Goal: Task Accomplishment & Management: Complete application form

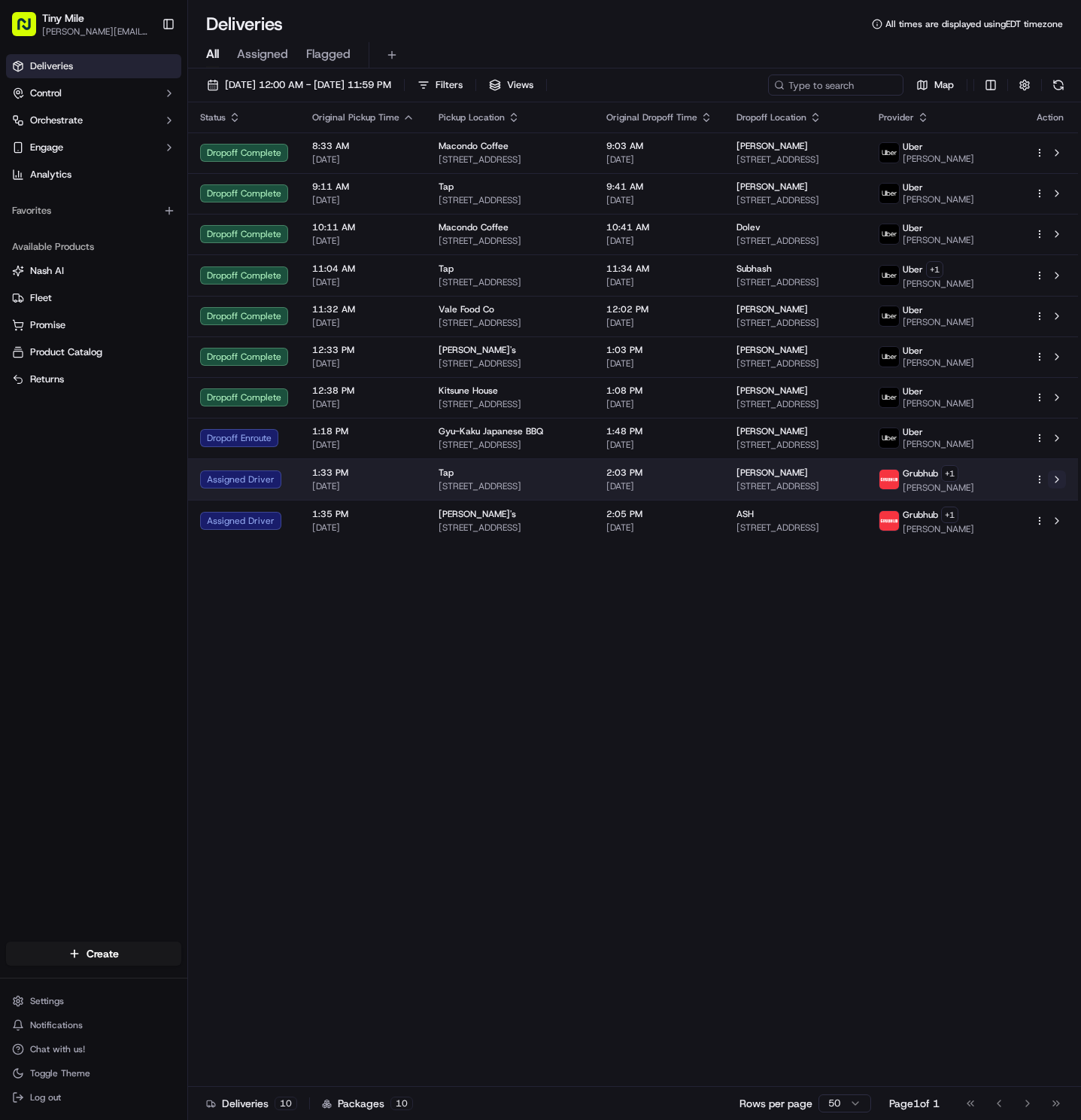
click at [1054, 483] on button at bounding box center [1057, 479] width 18 height 18
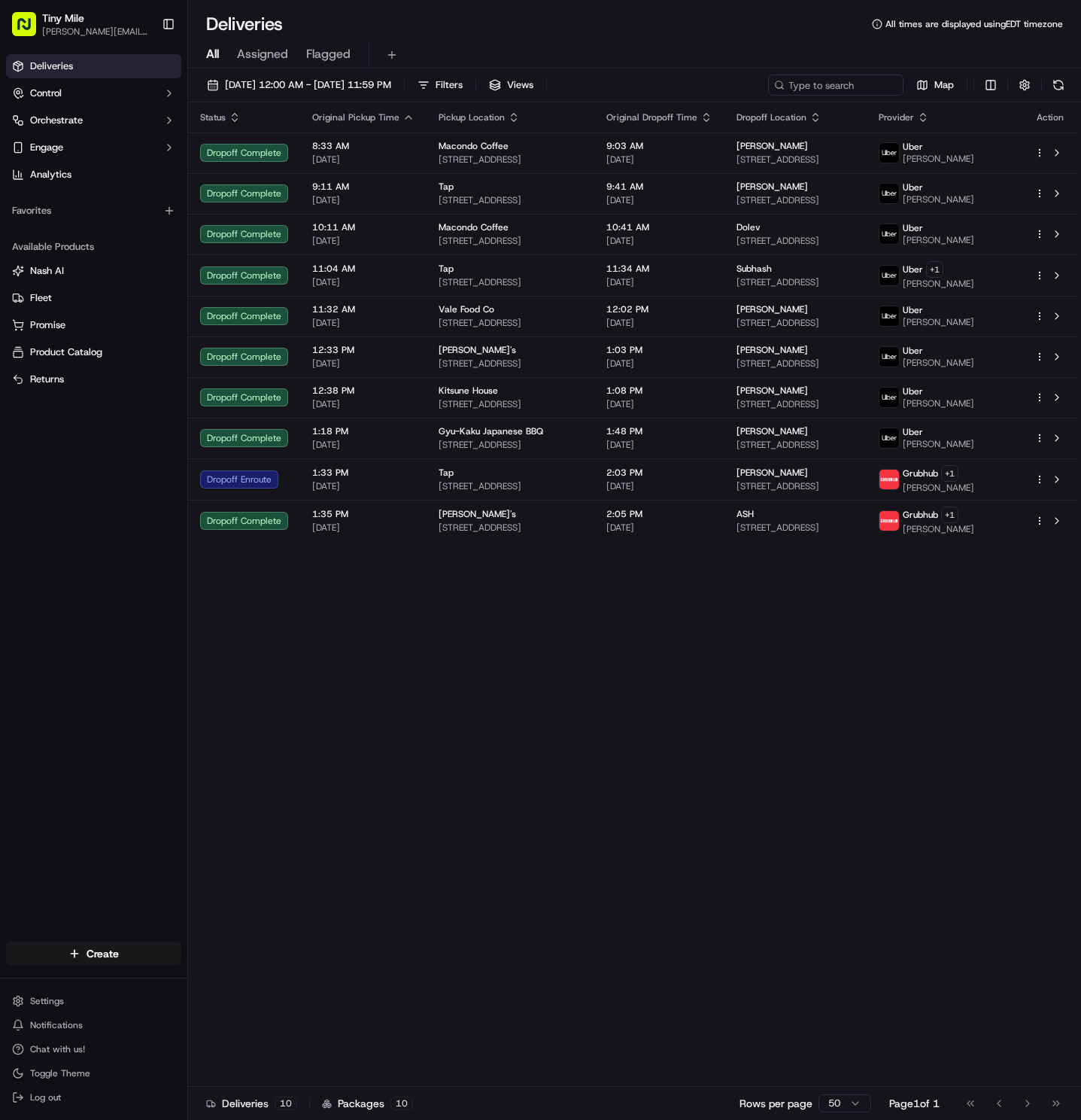
click at [470, 798] on div "Status Original Pickup Time Pickup Location Original Dropoff Time Dropoff Locat…" at bounding box center [633, 594] width 890 height 984
click at [786, 666] on div "Status Original Pickup Time Pickup Location Original Dropoff Time Dropoff Locat…" at bounding box center [633, 594] width 890 height 984
drag, startPoint x: 328, startPoint y: 679, endPoint x: 328, endPoint y: 670, distance: 9.0
click at [328, 675] on div "Status Original Pickup Time Pickup Location Original Dropoff Time Dropoff Locat…" at bounding box center [633, 594] width 890 height 984
click at [394, 53] on button at bounding box center [391, 54] width 21 height 21
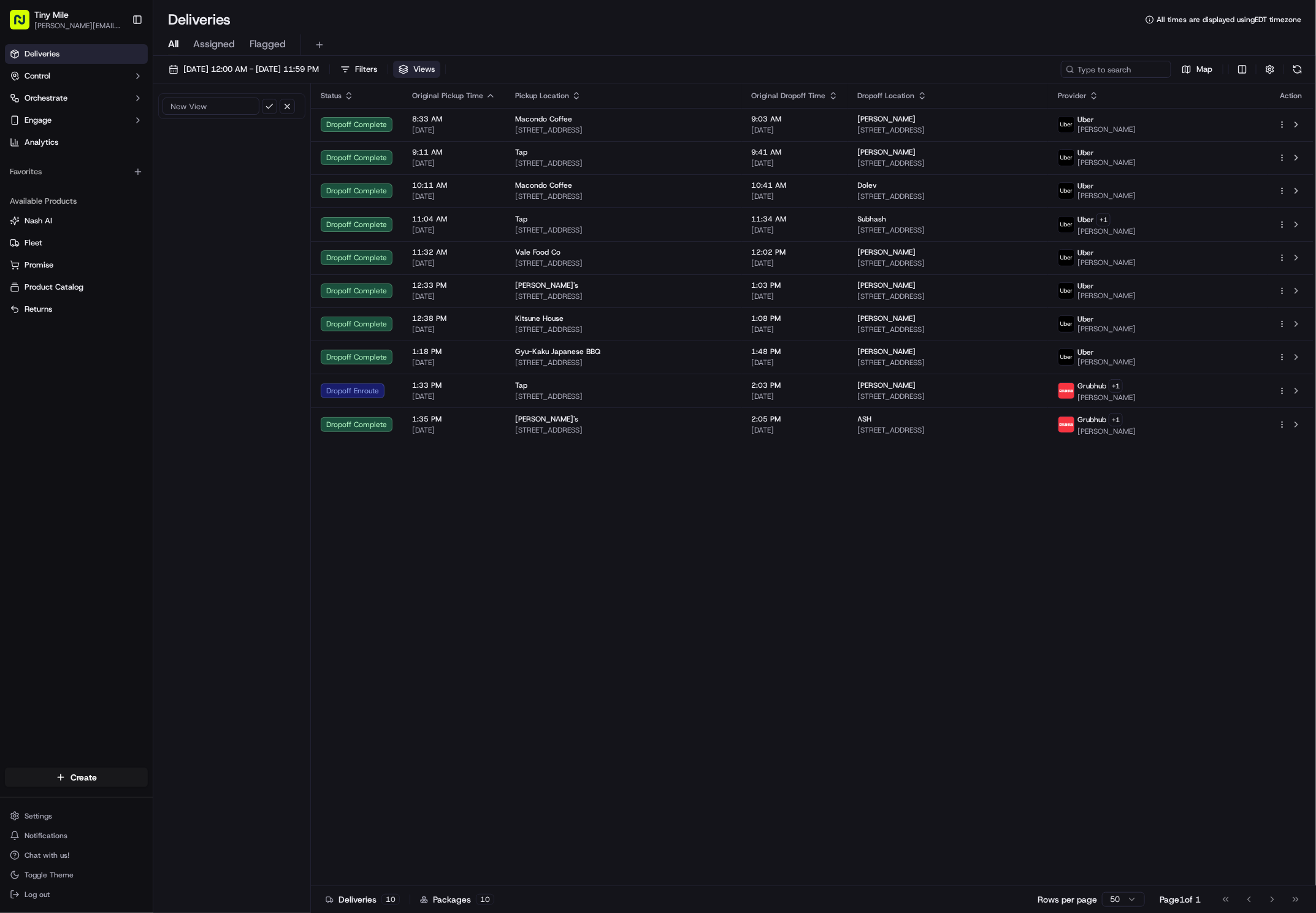
click at [76, 351] on div "Deliveries Control Orchestrate Engage Analytics Favorites Available Products Na…" at bounding box center [76, 398] width 153 height 718
click at [113, 78] on button "Control" at bounding box center [77, 76] width 143 height 20
click at [125, 56] on link "Deliveries" at bounding box center [77, 54] width 143 height 20
click at [83, 779] on html "Tiny Mile kristopher.ferrer08@gmail.com Toggle Sidebar Deliveries Control Provi…" at bounding box center [658, 456] width 1316 height 913
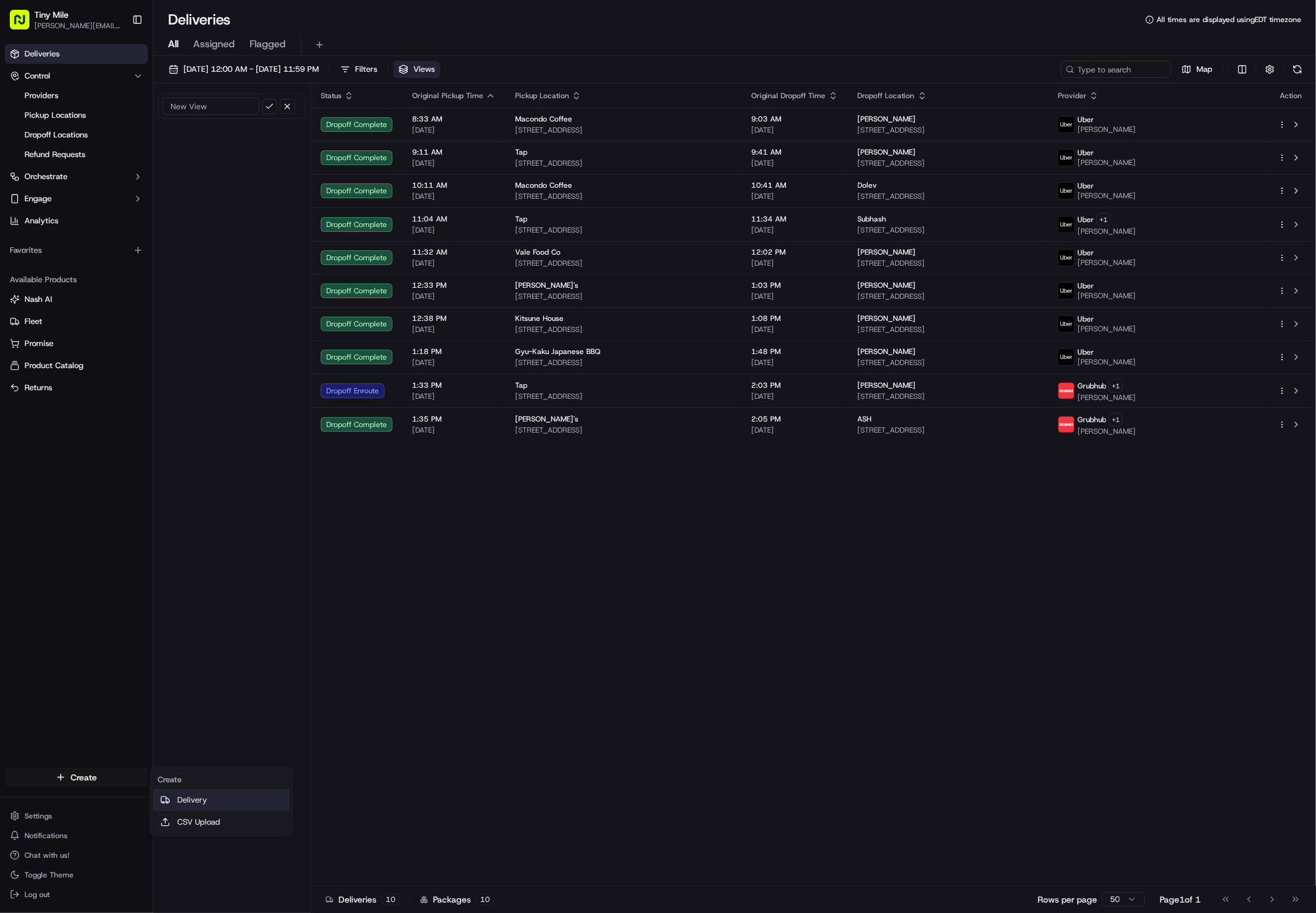
click at [213, 799] on link "Delivery" at bounding box center [221, 800] width 137 height 22
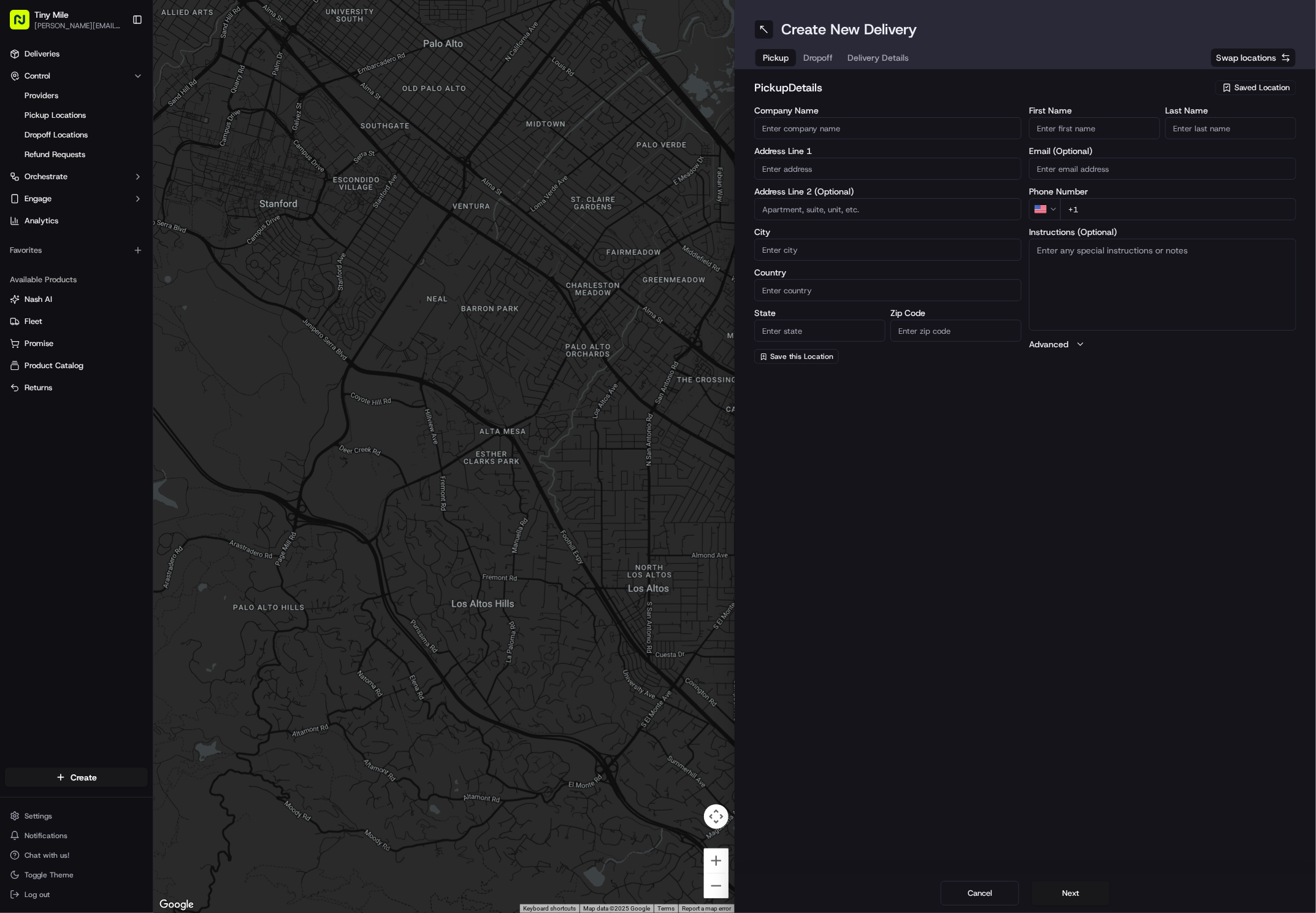
click at [881, 125] on input "Company Name" at bounding box center [888, 128] width 267 height 22
click at [881, 129] on input "Company Name" at bounding box center [888, 128] width 267 height 22
type input "happeas"
click at [824, 358] on span "Save this Location" at bounding box center [802, 356] width 63 height 10
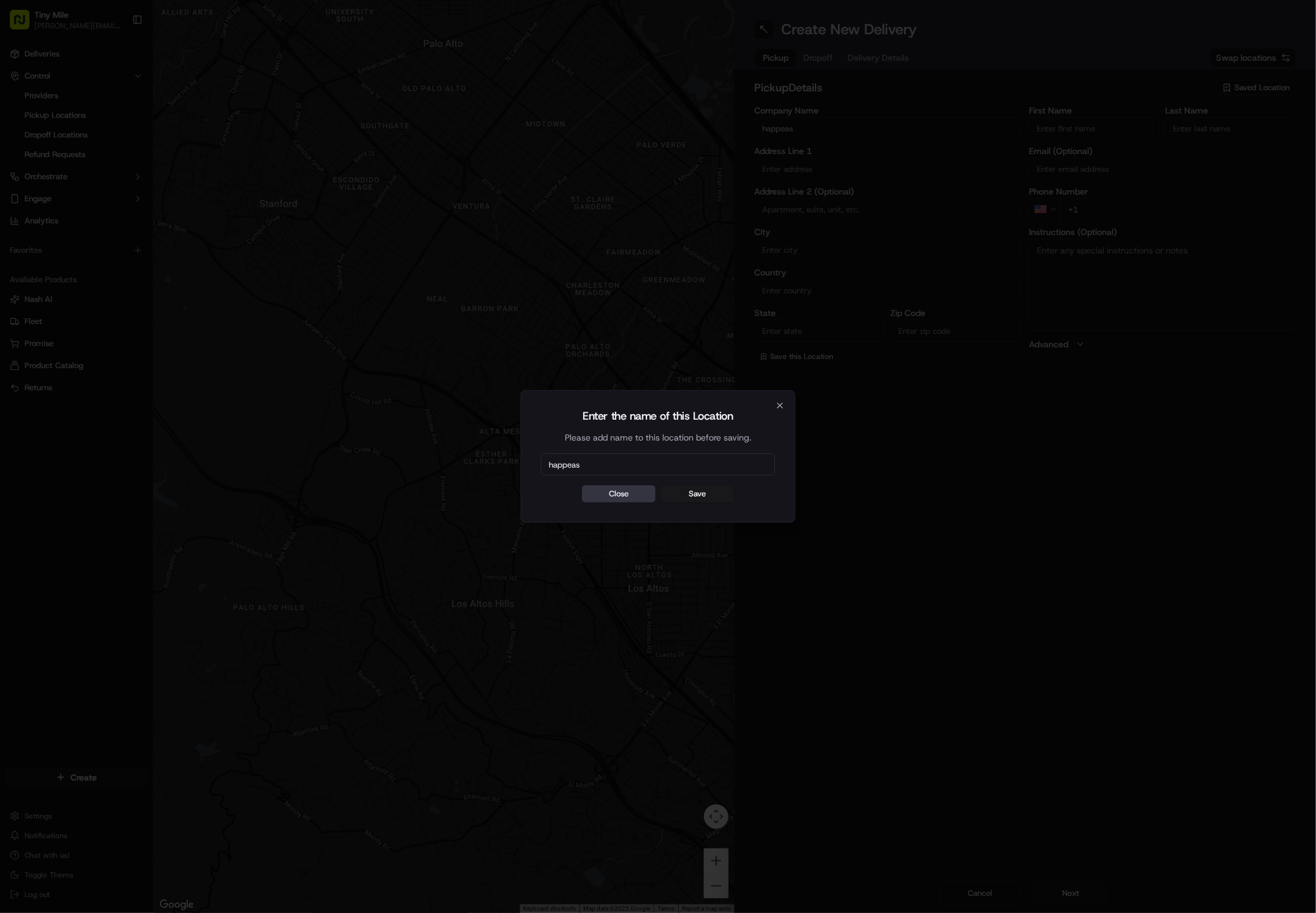
click at [616, 499] on button "Close" at bounding box center [619, 493] width 74 height 17
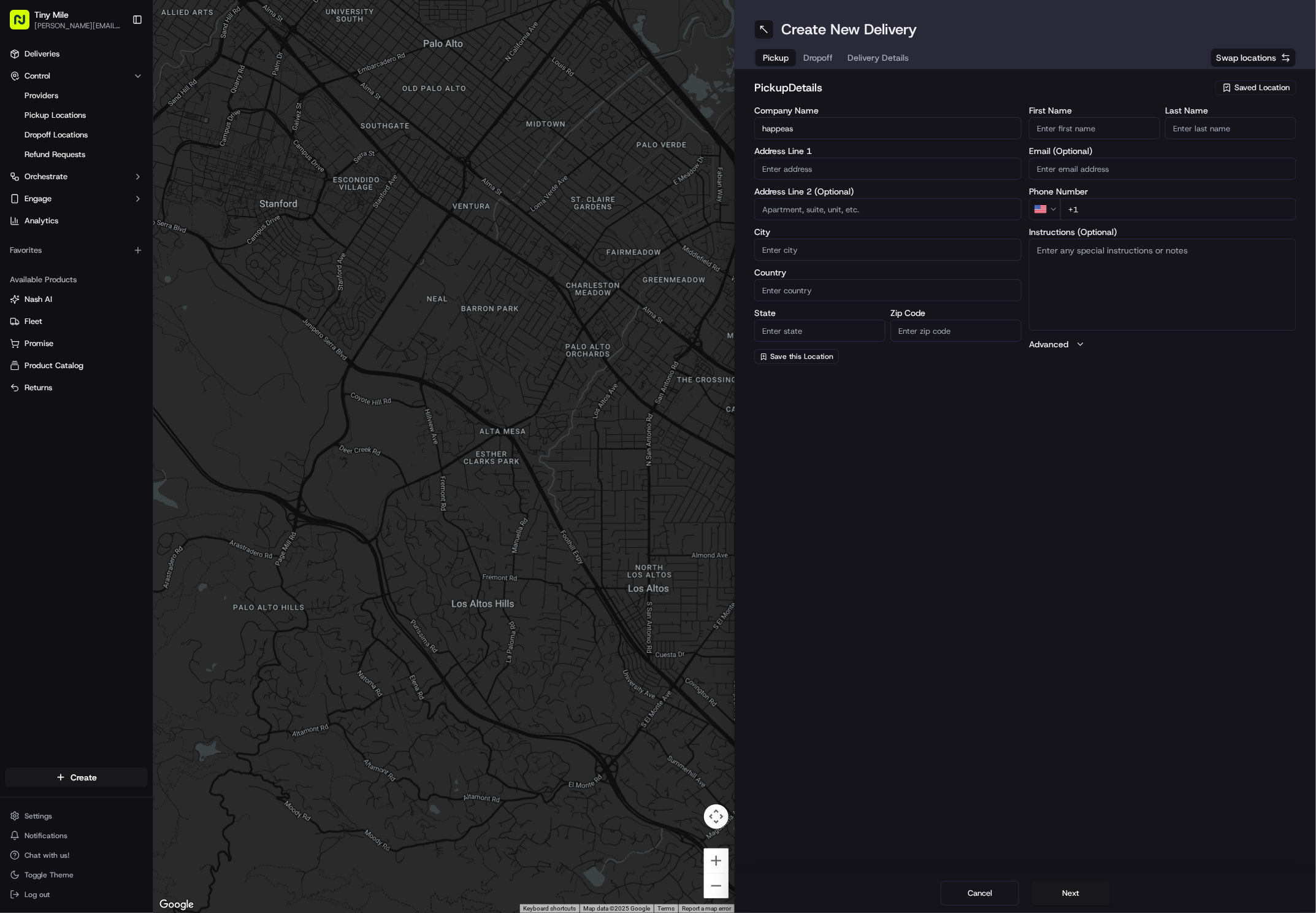
click at [881, 129] on input "happeas" at bounding box center [888, 128] width 267 height 22
click at [881, 169] on input "text" at bounding box center [888, 169] width 267 height 22
click at [881, 128] on input "happeas" at bounding box center [888, 128] width 267 height 22
click at [856, 650] on div "Create New Delivery Pickup Dropoff Delivery Details Swap locations pickup Detai…" at bounding box center [1026, 456] width 582 height 913
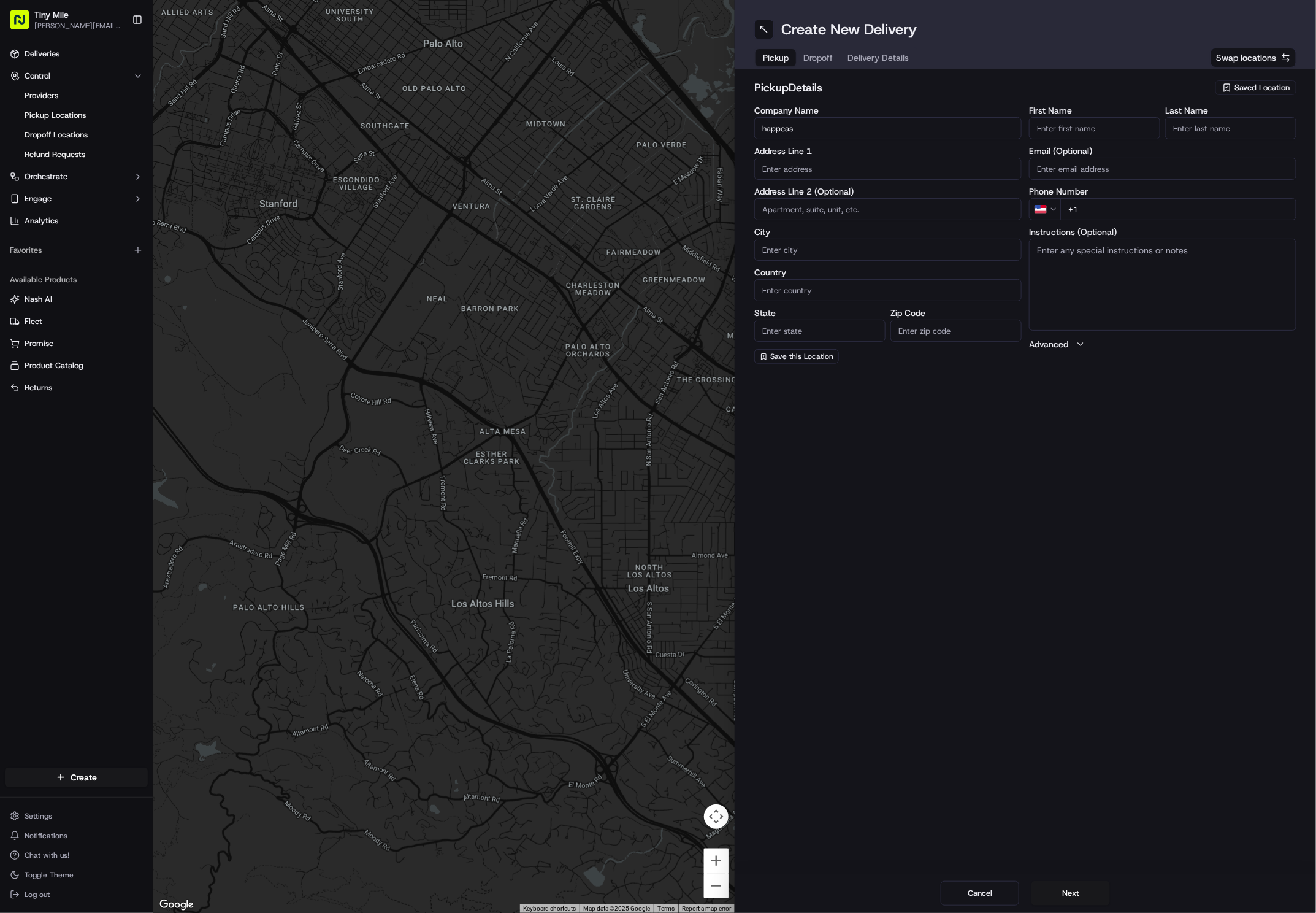
drag, startPoint x: 832, startPoint y: 131, endPoint x: 711, endPoint y: 133, distance: 121.0
click at [711, 133] on div "← Move left → Move right ↑ Move up ↓ Move down + Zoom in - Zoom out Home Jump l…" at bounding box center [735, 456] width 1163 height 913
click at [881, 97] on div "pickup Details Saved Location" at bounding box center [1025, 90] width 542 height 22
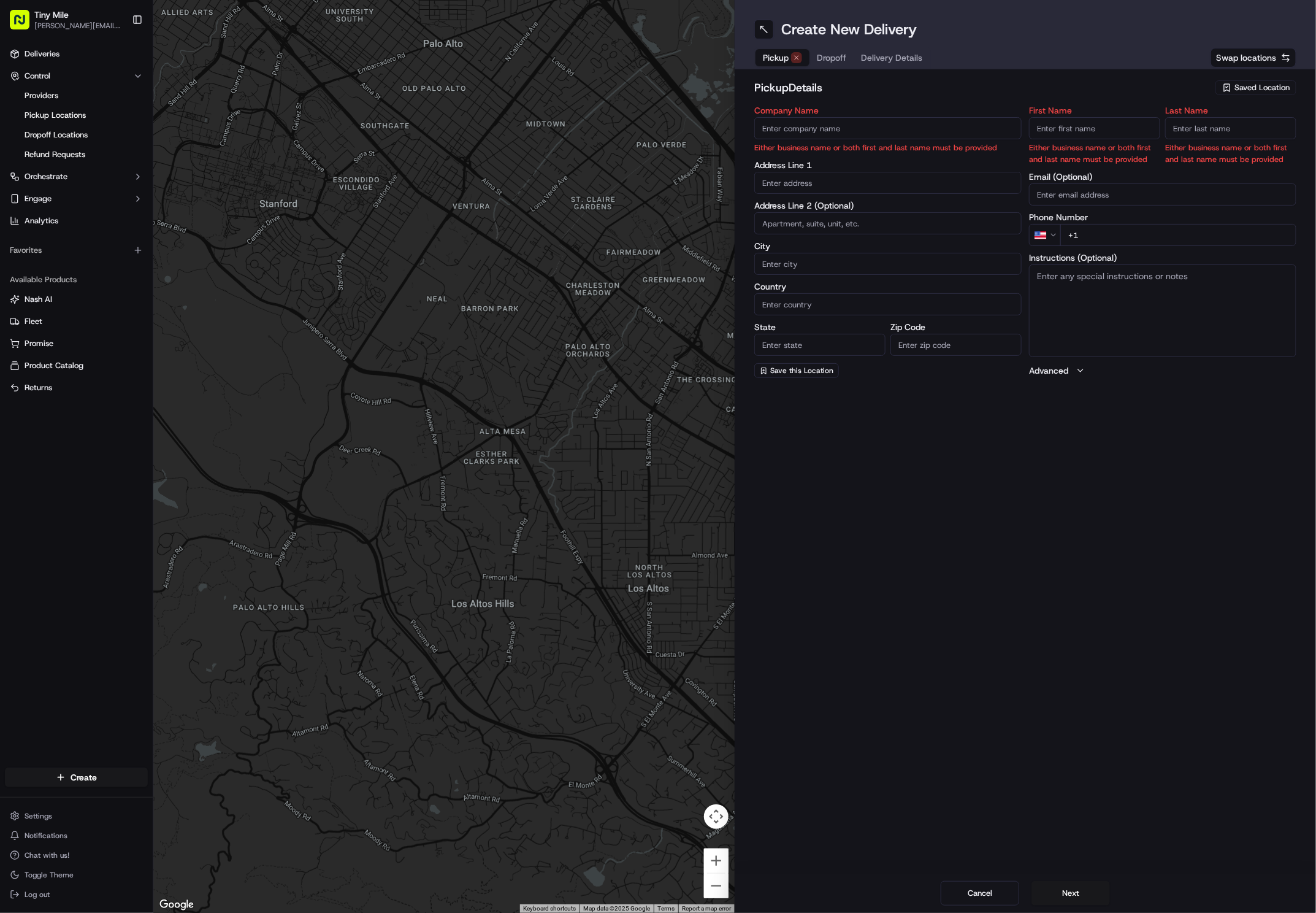
click at [881, 127] on input "First Name" at bounding box center [1095, 128] width 131 height 22
click at [881, 89] on h2 "pickup Details" at bounding box center [981, 87] width 454 height 17
click at [881, 90] on span "Saved Location" at bounding box center [1262, 87] width 55 height 11
type input "happ"
click at [881, 137] on span "Happea's" at bounding box center [1236, 134] width 151 height 11
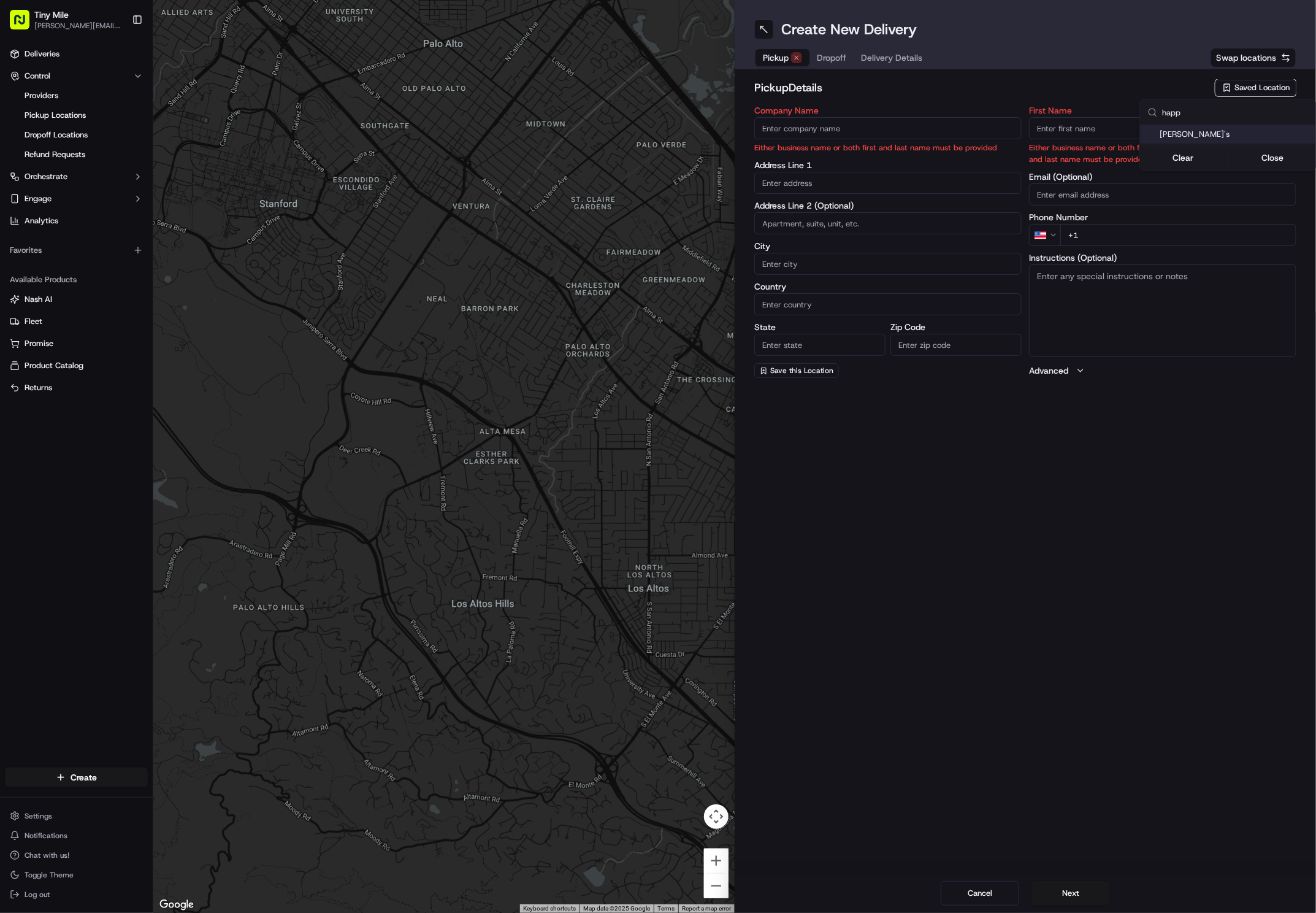
type input "Happea's"
type input "1250 S Miami Ave"
type input "#4"
type input "Miami"
type input "US"
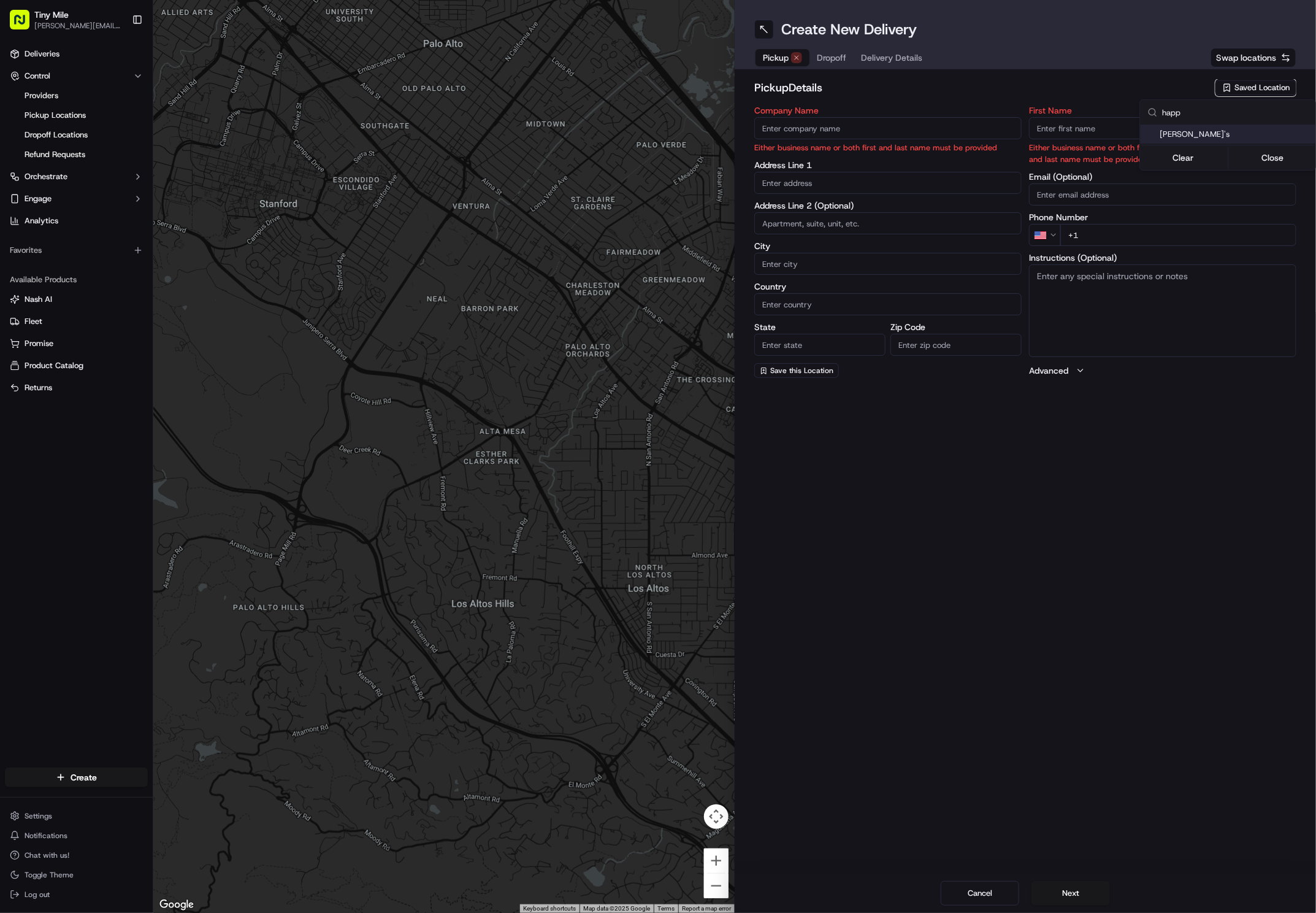
type input "FL"
type input "33130"
type input "+1 786 783 4466"
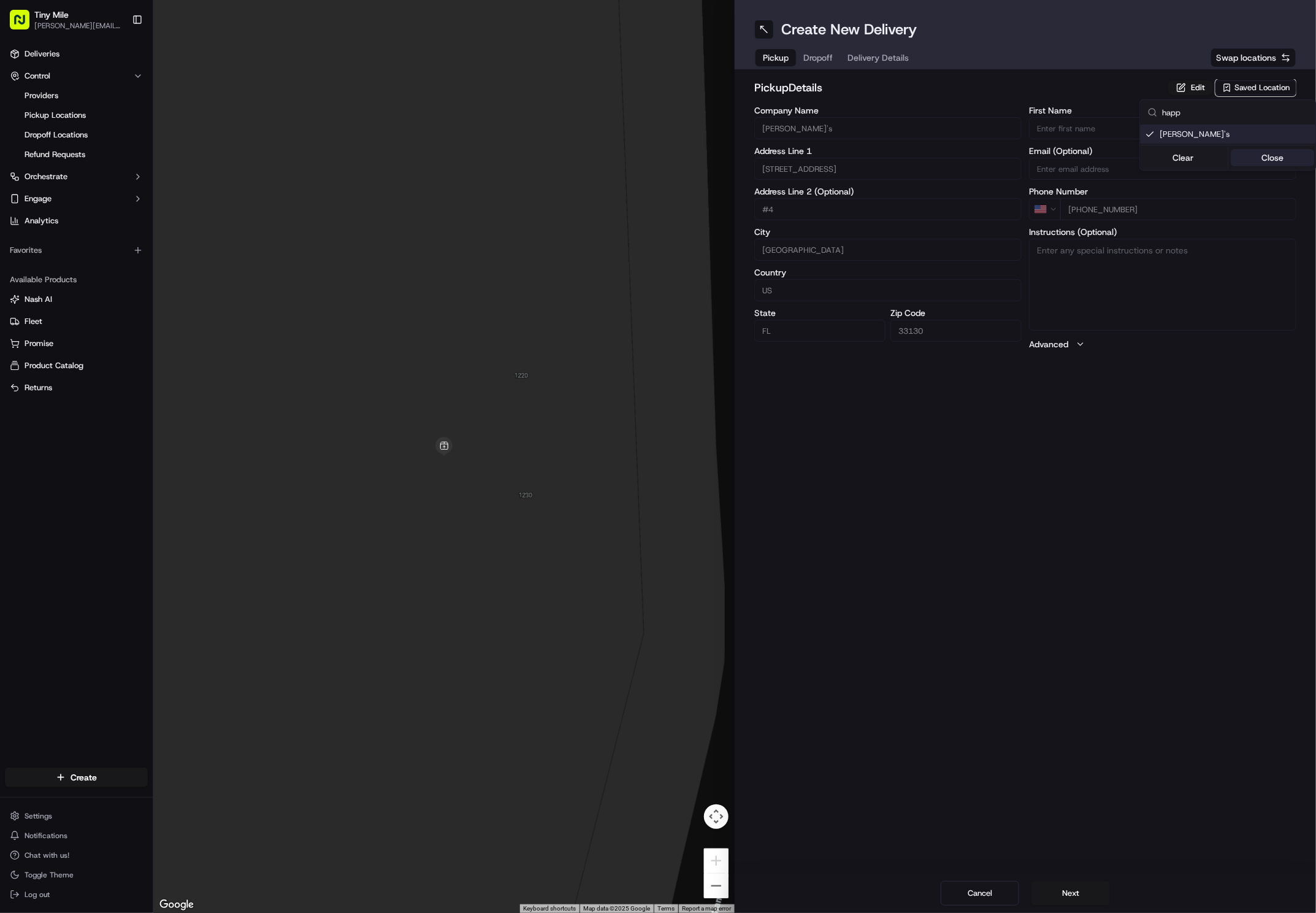
click at [881, 158] on button "Close" at bounding box center [1273, 157] width 84 height 17
click at [832, 56] on span "Dropoff" at bounding box center [819, 58] width 30 height 13
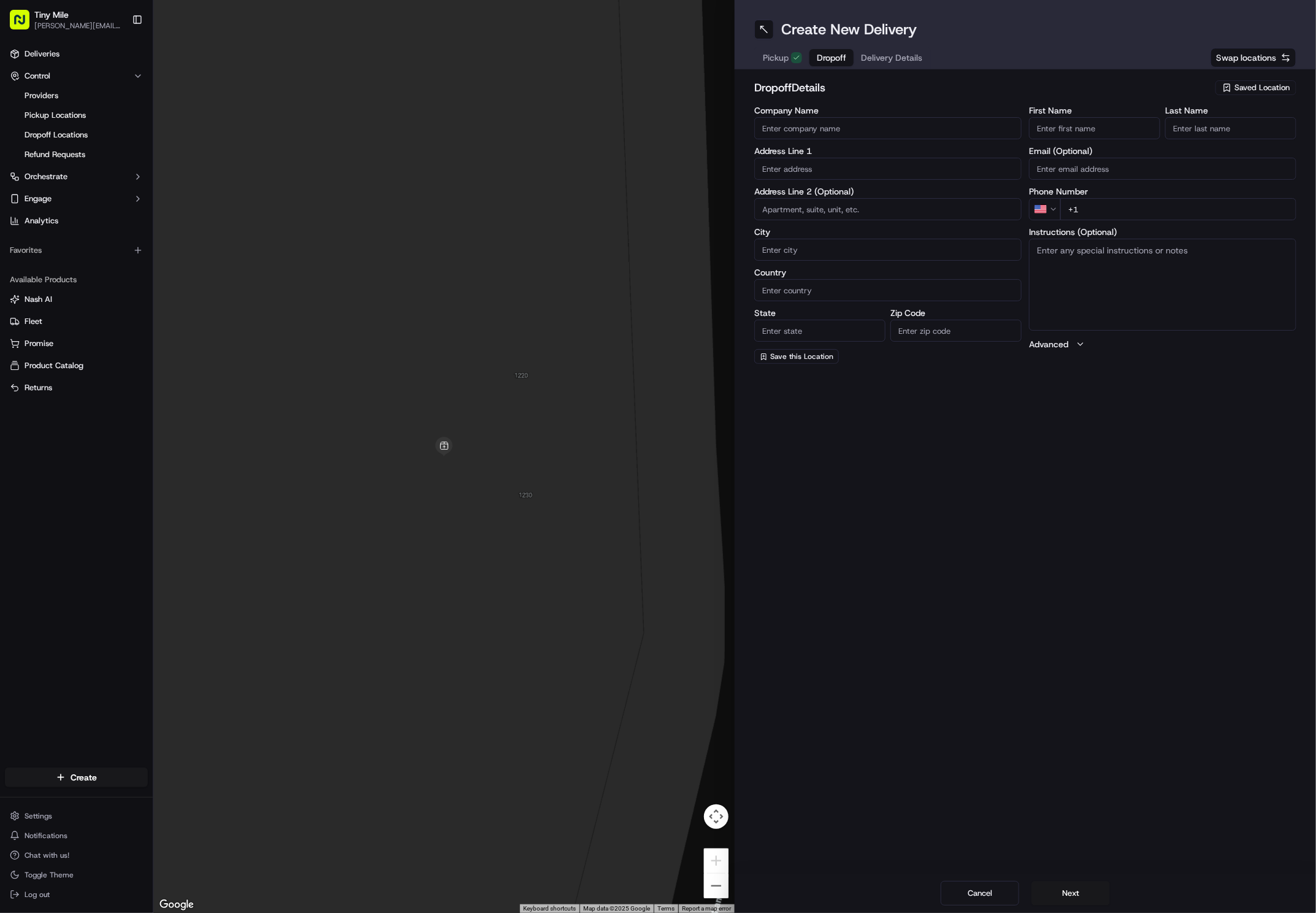
click at [786, 56] on span "Pickup" at bounding box center [776, 58] width 26 height 13
click at [825, 58] on span "Dropoff" at bounding box center [819, 58] width 30 height 13
click at [855, 124] on input "Company Name" at bounding box center [888, 128] width 267 height 22
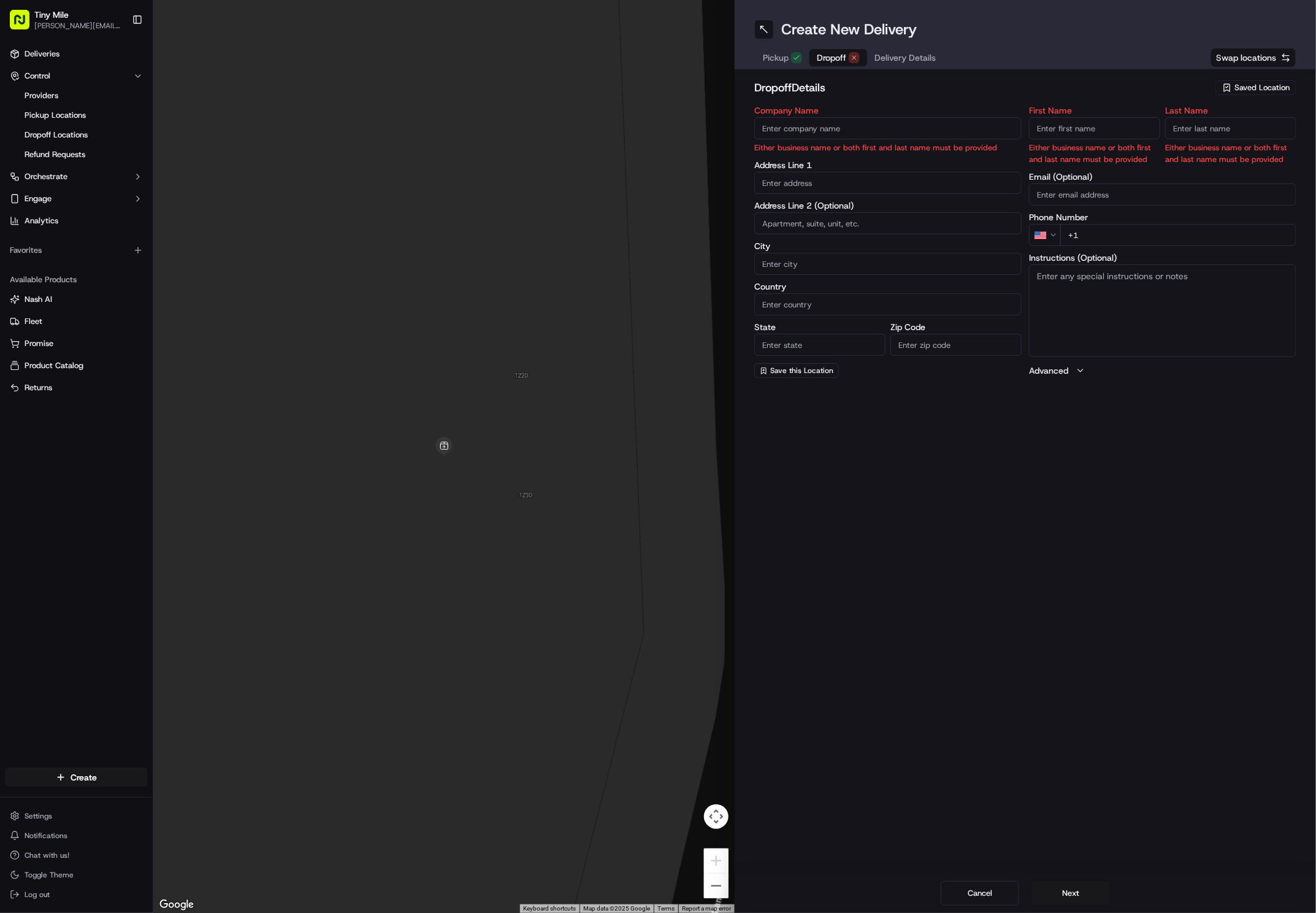
drag, startPoint x: 706, startPoint y: 6, endPoint x: 1062, endPoint y: 129, distance: 376.6
click at [881, 129] on input "First Name" at bounding box center [1095, 128] width 131 height 22
type input "Brendan"
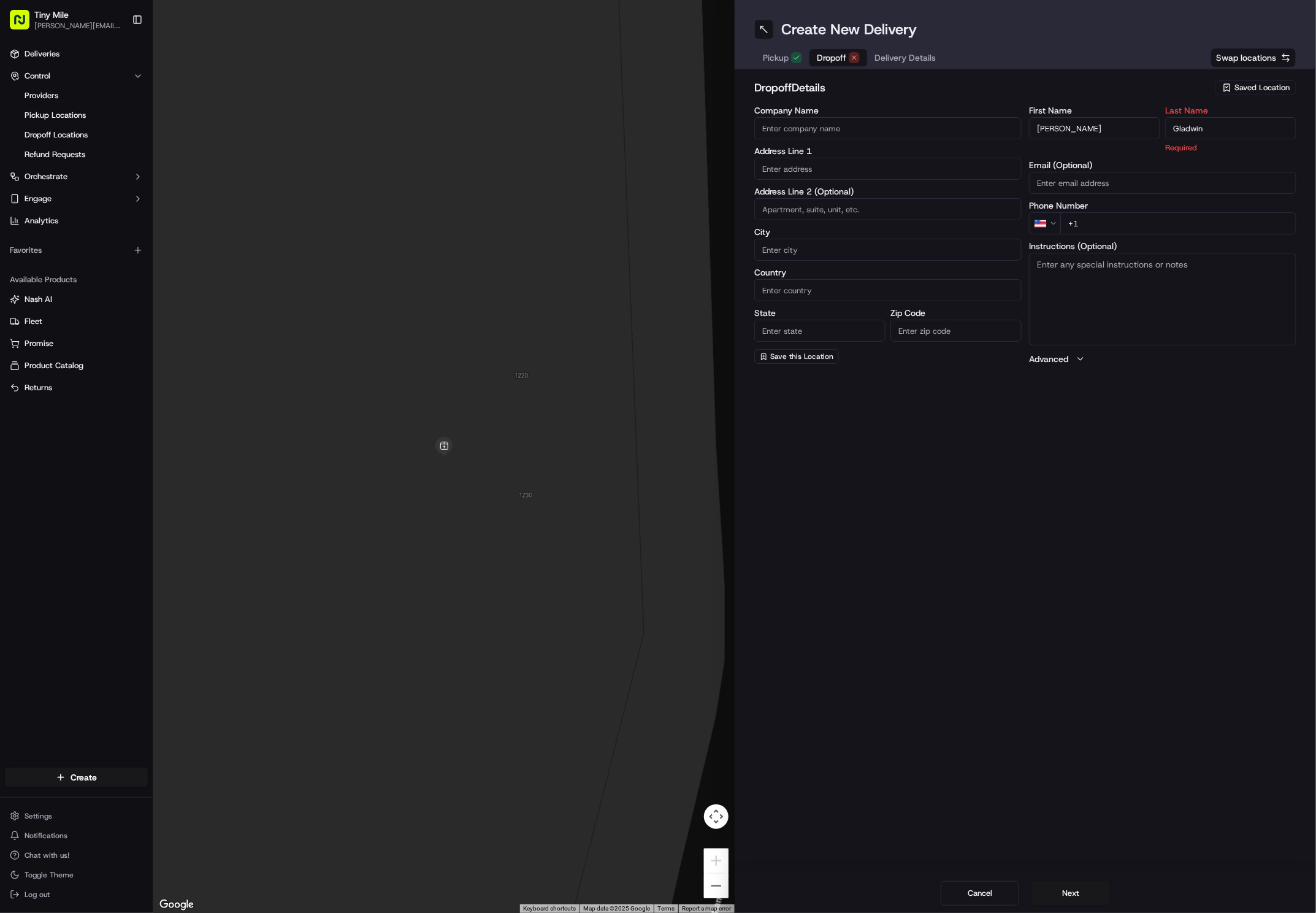
type input "Gladwin"
click at [881, 219] on input "+1" at bounding box center [1179, 209] width 236 height 22
type input "+1 412 576 8343"
click at [881, 405] on div "Create New Delivery Pickup Dropoff Delivery Details Swap locations dropoff Deta…" at bounding box center [1026, 456] width 582 height 913
click at [860, 128] on input "Company Name" at bounding box center [888, 128] width 267 height 22
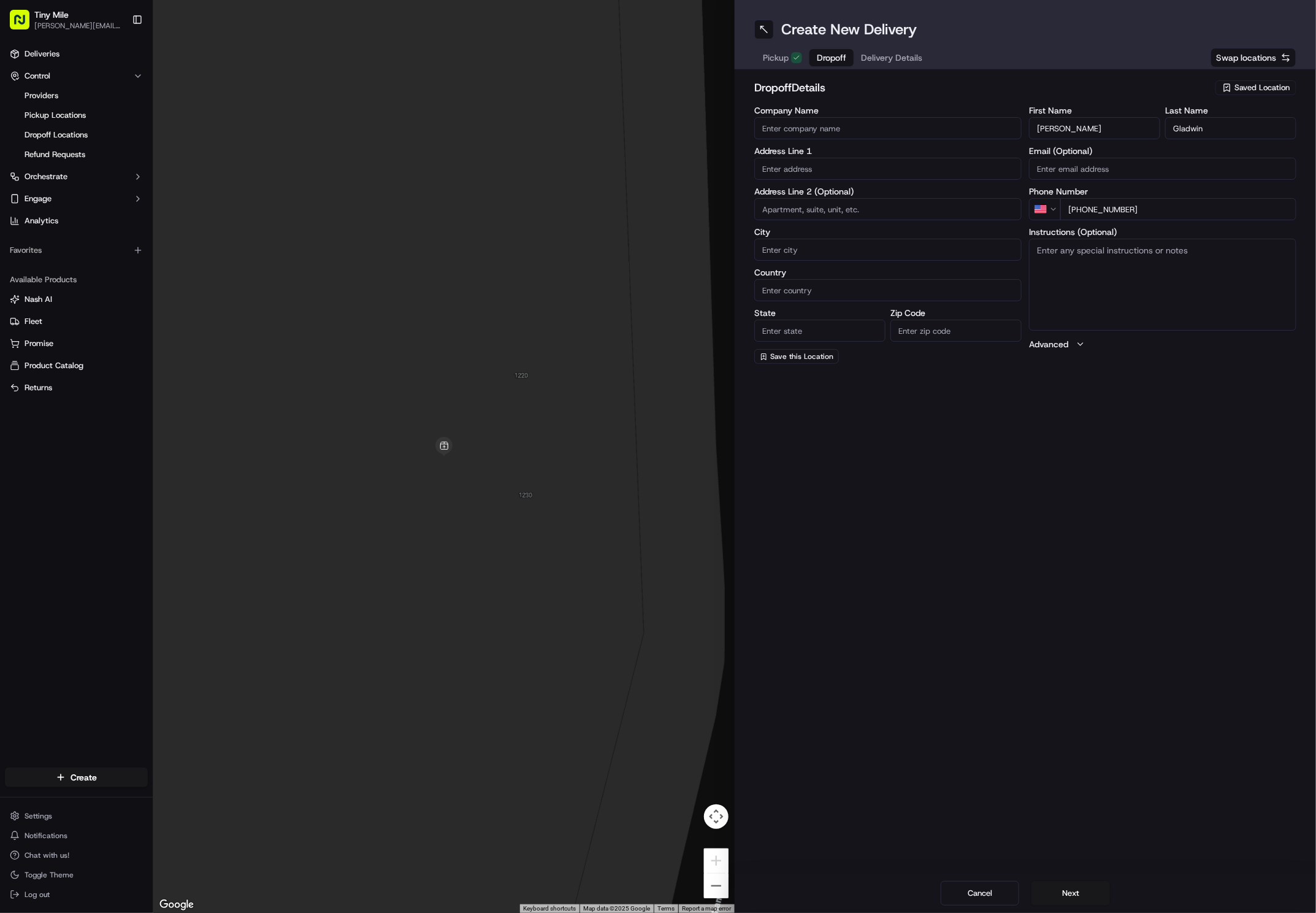
click at [881, 413] on div "Create New Delivery Pickup Dropoff Delivery Details Swap locations dropoff Deta…" at bounding box center [1026, 456] width 582 height 913
click at [862, 177] on input "text" at bounding box center [888, 169] width 267 height 22
click at [869, 166] on input "text" at bounding box center [888, 169] width 267 height 22
click at [864, 131] on input "Company Name" at bounding box center [888, 128] width 267 height 22
paste input "201 SW 10th Ave, Miami, FL 33130, USA"
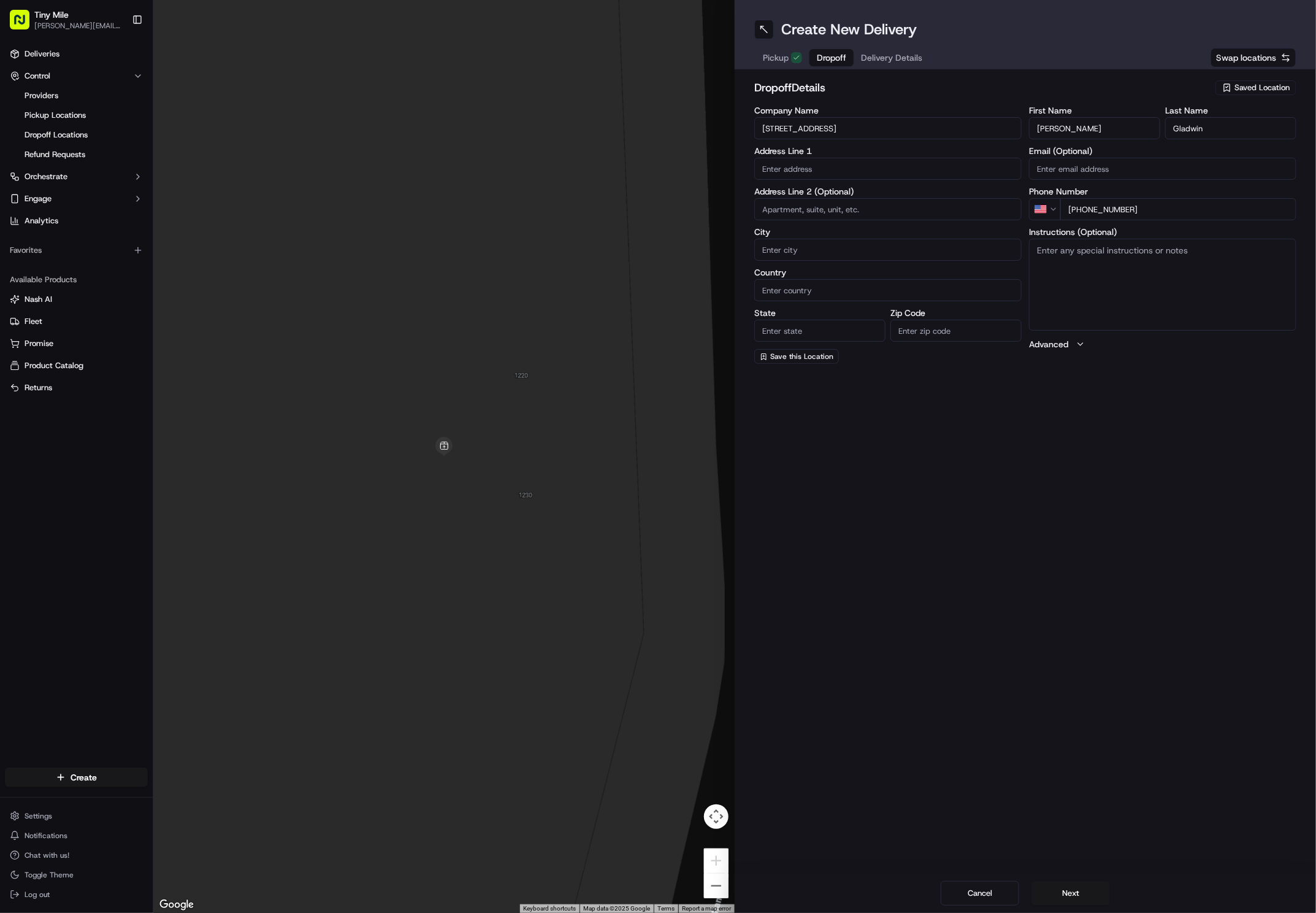
type input "201 SW 10th Ave, Miami, FL 33130, USA"
click at [881, 447] on div "Create New Delivery Pickup Dropoff Delivery Details Swap locations dropoff Deta…" at bounding box center [1026, 456] width 582 height 913
drag, startPoint x: 928, startPoint y: 127, endPoint x: 750, endPoint y: 129, distance: 178.0
click at [750, 129] on div "dropoff Details Saved Location Company Name 201 SW 10th Ave, Miami, FL 33130, U…" at bounding box center [1026, 221] width 582 height 304
click at [852, 168] on input "text" at bounding box center [888, 169] width 267 height 22
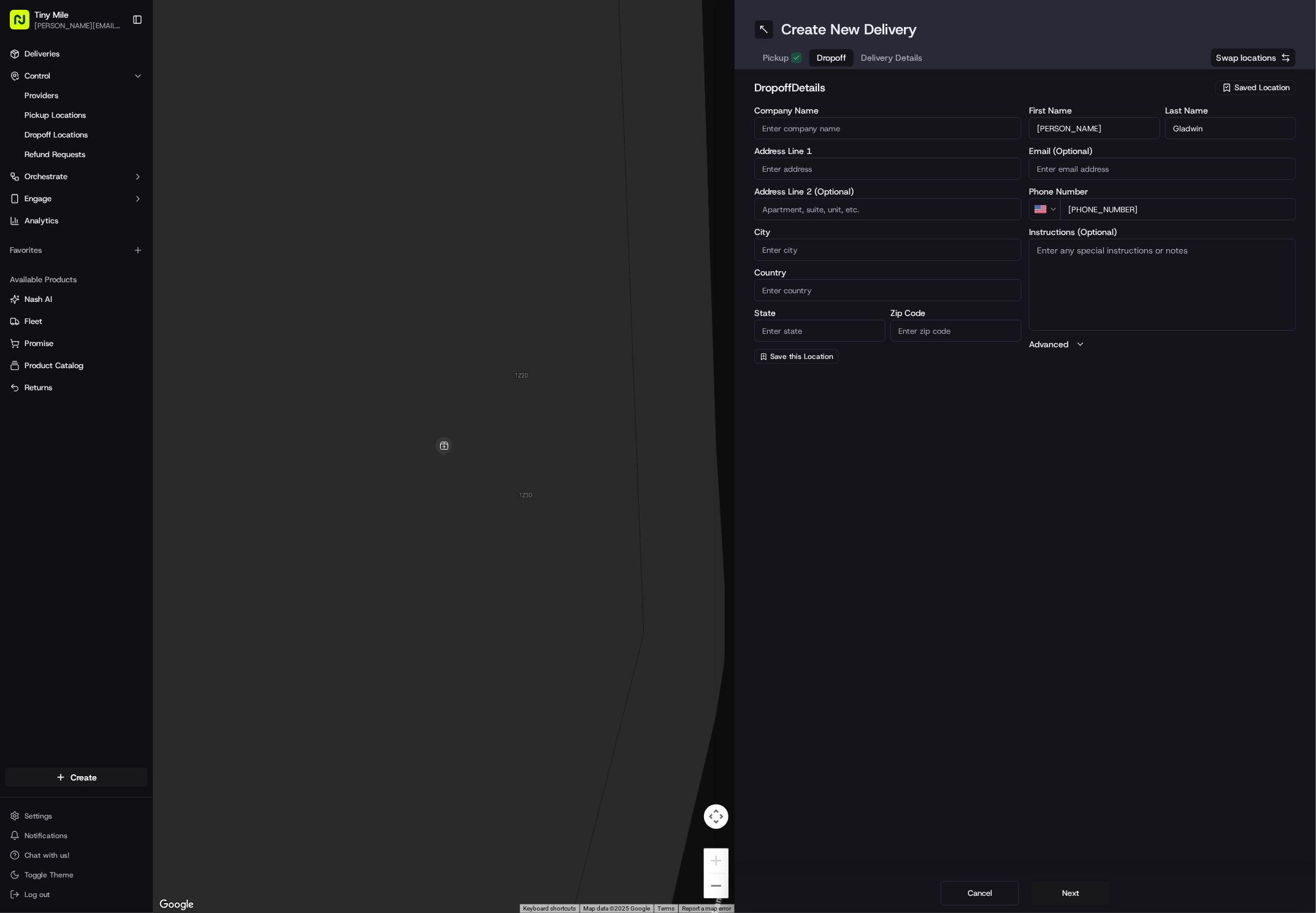
paste input "201 SW 10th Ave, Miami, FL 33130, USA"
type input "201 SW 10th Ave, Miami, FL 33130, USA"
click at [881, 449] on div "Create New Delivery Pickup Dropoff Delivery Details Swap locations dropoff Deta…" at bounding box center [1026, 456] width 582 height 913
click at [881, 172] on input "201 SW 10th Ave, Miami, FL 33130, USA" at bounding box center [888, 169] width 267 height 22
click at [881, 194] on div "201 SW 10th Ave, Miami, FL 33130, USA" at bounding box center [888, 194] width 261 height 18
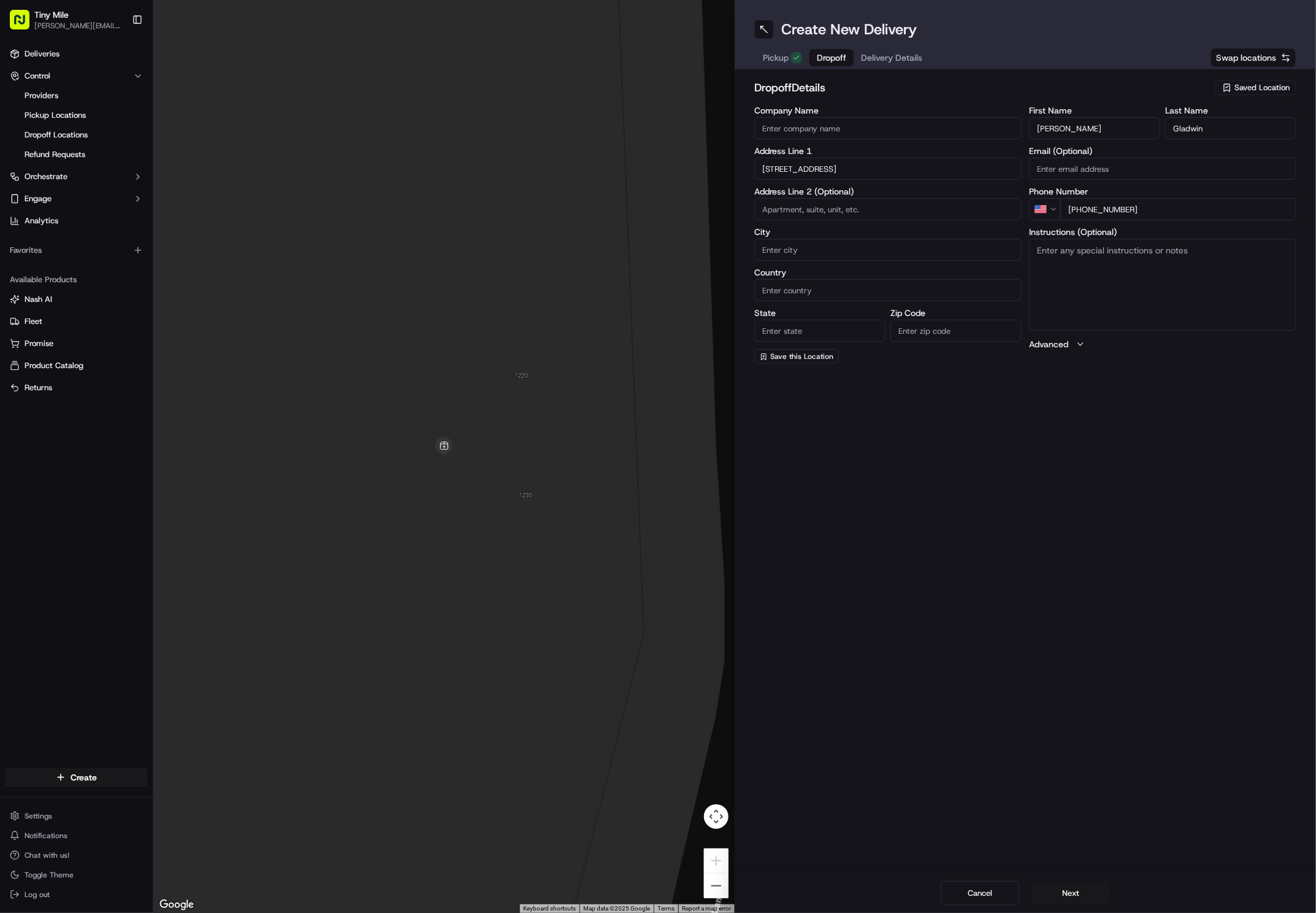
type input "Miami"
type input "United States"
type input "FL"
type input "33130"
type input "201 Southwest 10th Avenue"
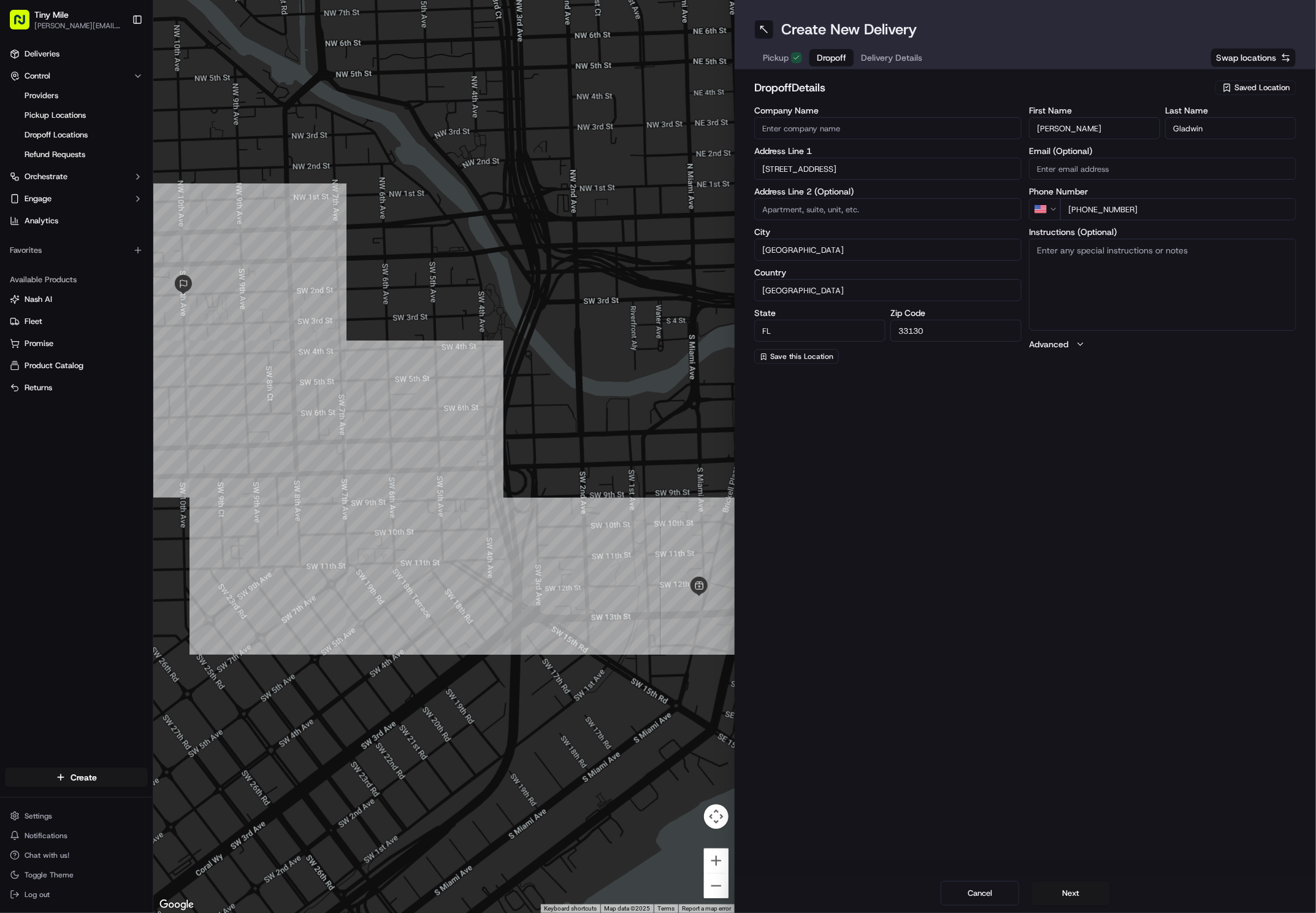
click at [881, 269] on textarea "Instructions (Optional)" at bounding box center [1163, 284] width 267 height 92
type textarea "Leave at my door"
click at [881, 889] on button "Next" at bounding box center [1071, 892] width 78 height 24
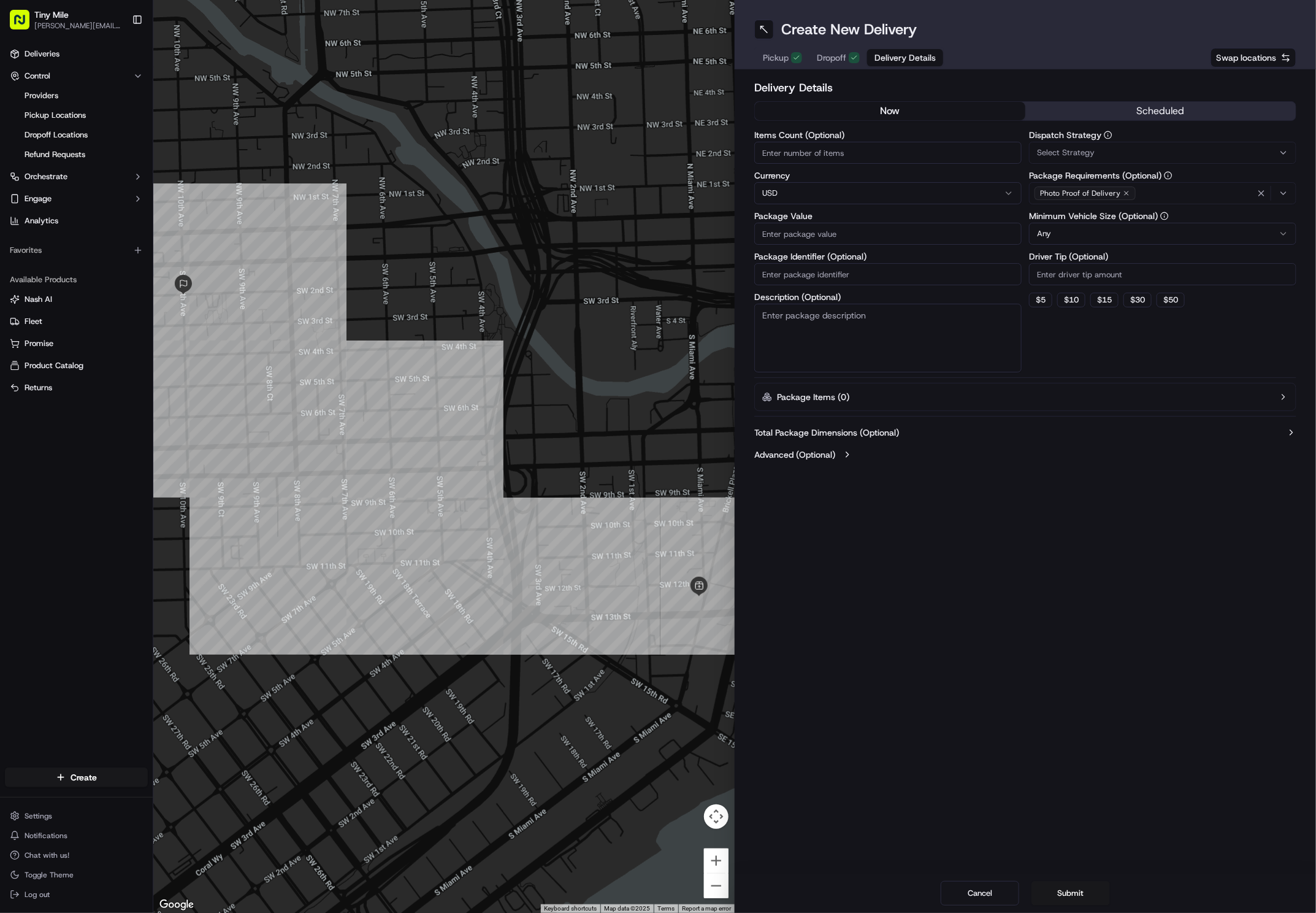
click at [876, 272] on input "Package Identifier (Optional)" at bounding box center [888, 275] width 267 height 22
paste input "ead6a5de"
type input "ead6a5de"
click at [881, 277] on input "Driver Tip (Optional)" at bounding box center [1163, 275] width 267 height 22
click at [865, 154] on input "Items Count (Optional)" at bounding box center [888, 153] width 267 height 22
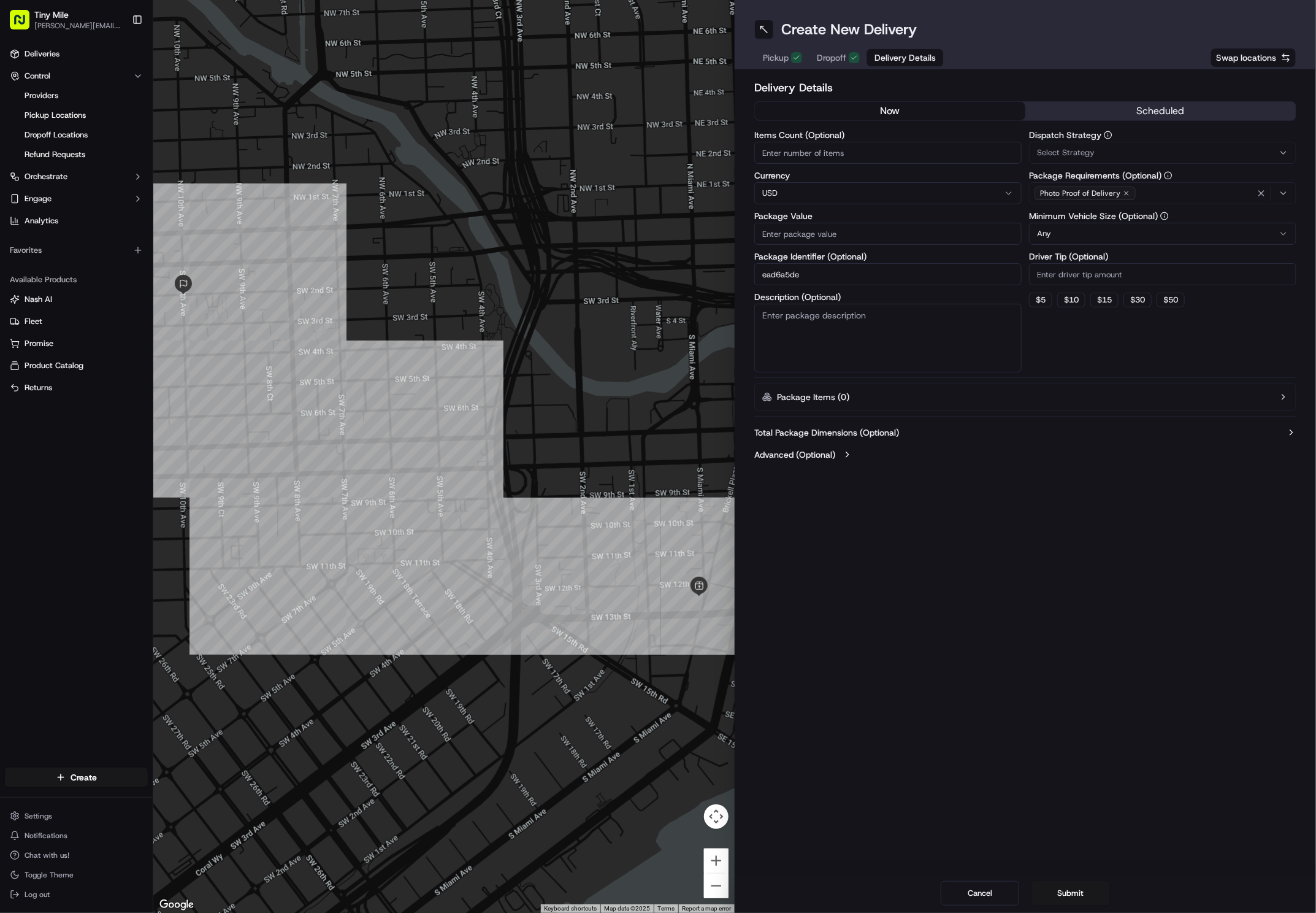
click at [881, 149] on div "Select Strategy" at bounding box center [1163, 152] width 261 height 11
click at [881, 216] on span "Uber First" at bounding box center [1126, 220] width 151 height 11
click at [881, 245] on button "Close" at bounding box center [1162, 243] width 84 height 17
click at [881, 542] on div "Create New Delivery Pickup Dropoff Delivery Details Swap locations Delivery Det…" at bounding box center [1026, 456] width 582 height 913
click at [881, 558] on div "Create New Delivery Pickup Dropoff Delivery Details Swap locations Delivery Det…" at bounding box center [1026, 456] width 582 height 913
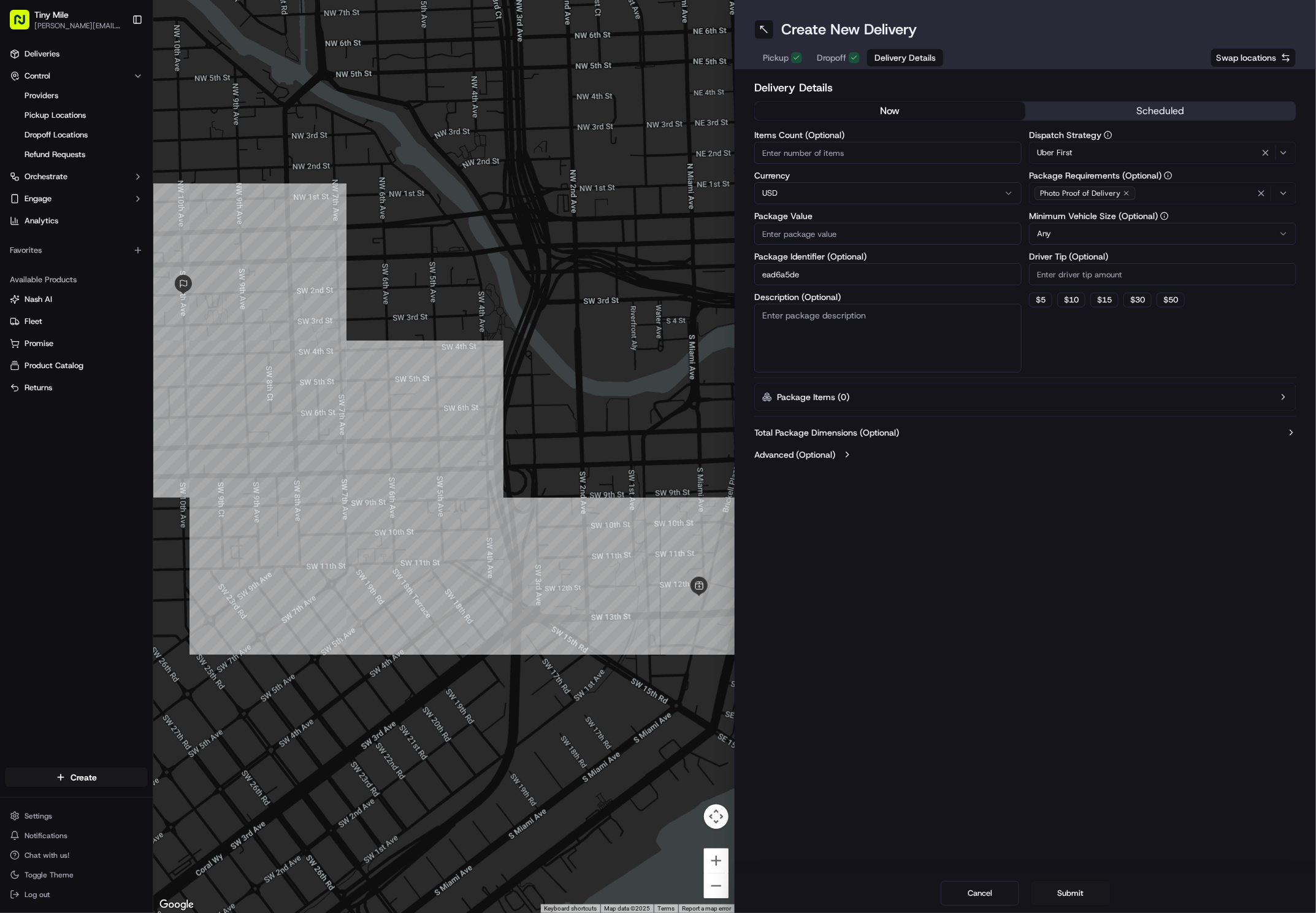
click at [878, 235] on input "Package Value" at bounding box center [888, 234] width 267 height 22
click at [881, 239] on input "Package Value" at bounding box center [888, 234] width 267 height 22
paste input "101.12"
type input "101.12"
click at [881, 691] on div "Create New Delivery Pickup Dropoff Delivery Details Swap locations Delivery Det…" at bounding box center [1026, 456] width 582 height 913
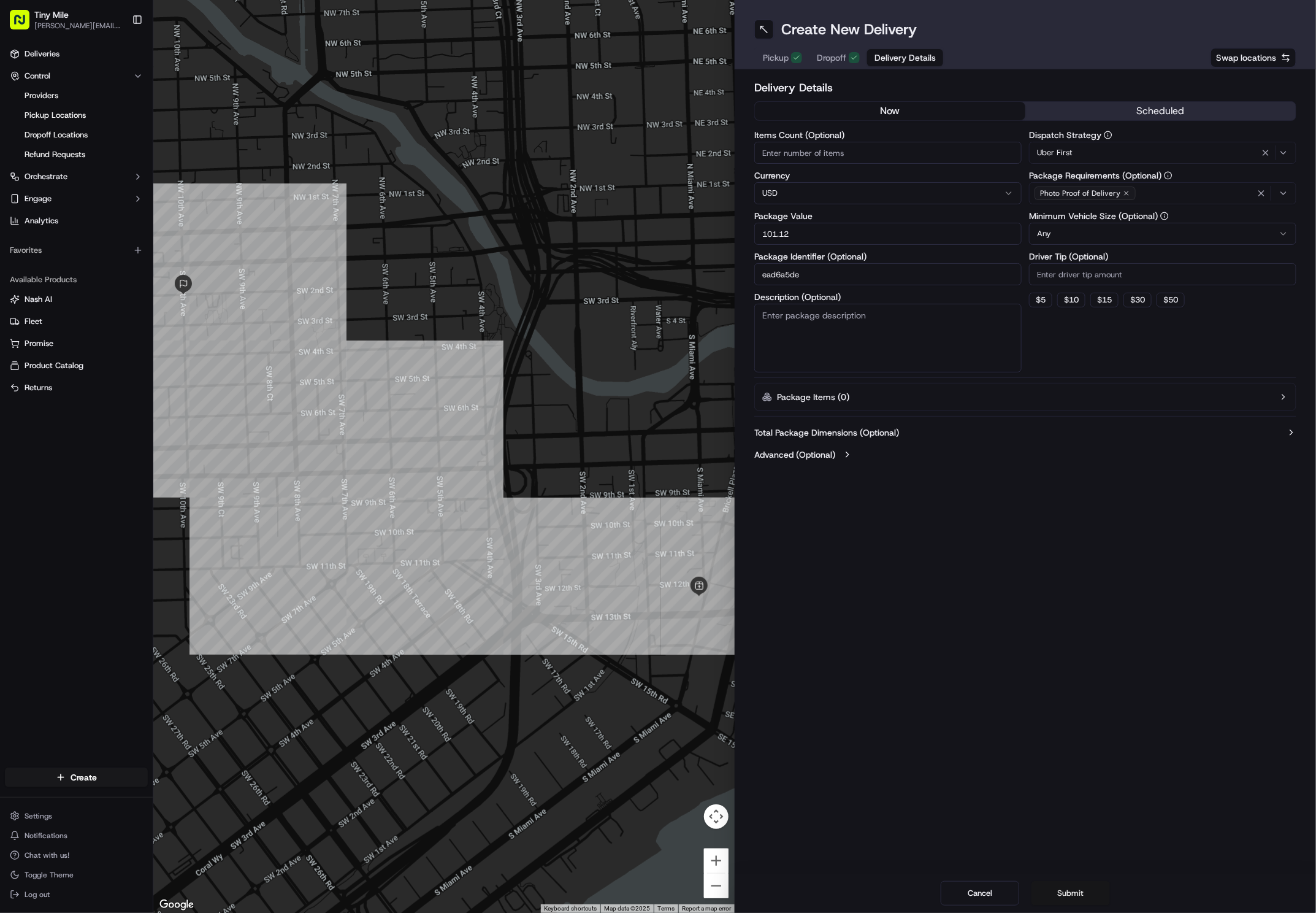
click at [881, 896] on button "Submit" at bounding box center [1071, 892] width 78 height 24
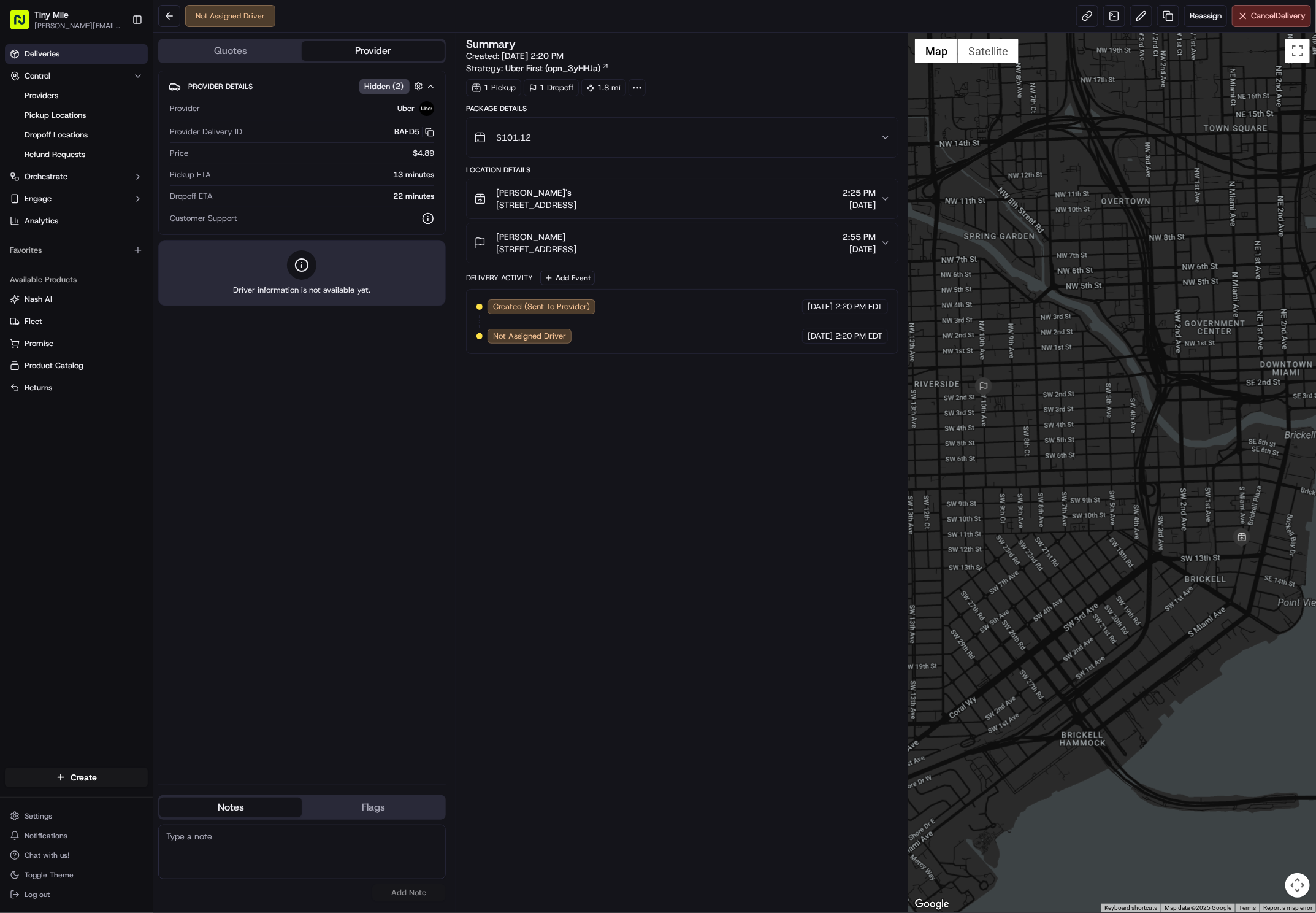
click at [67, 49] on link "Deliveries" at bounding box center [77, 54] width 143 height 20
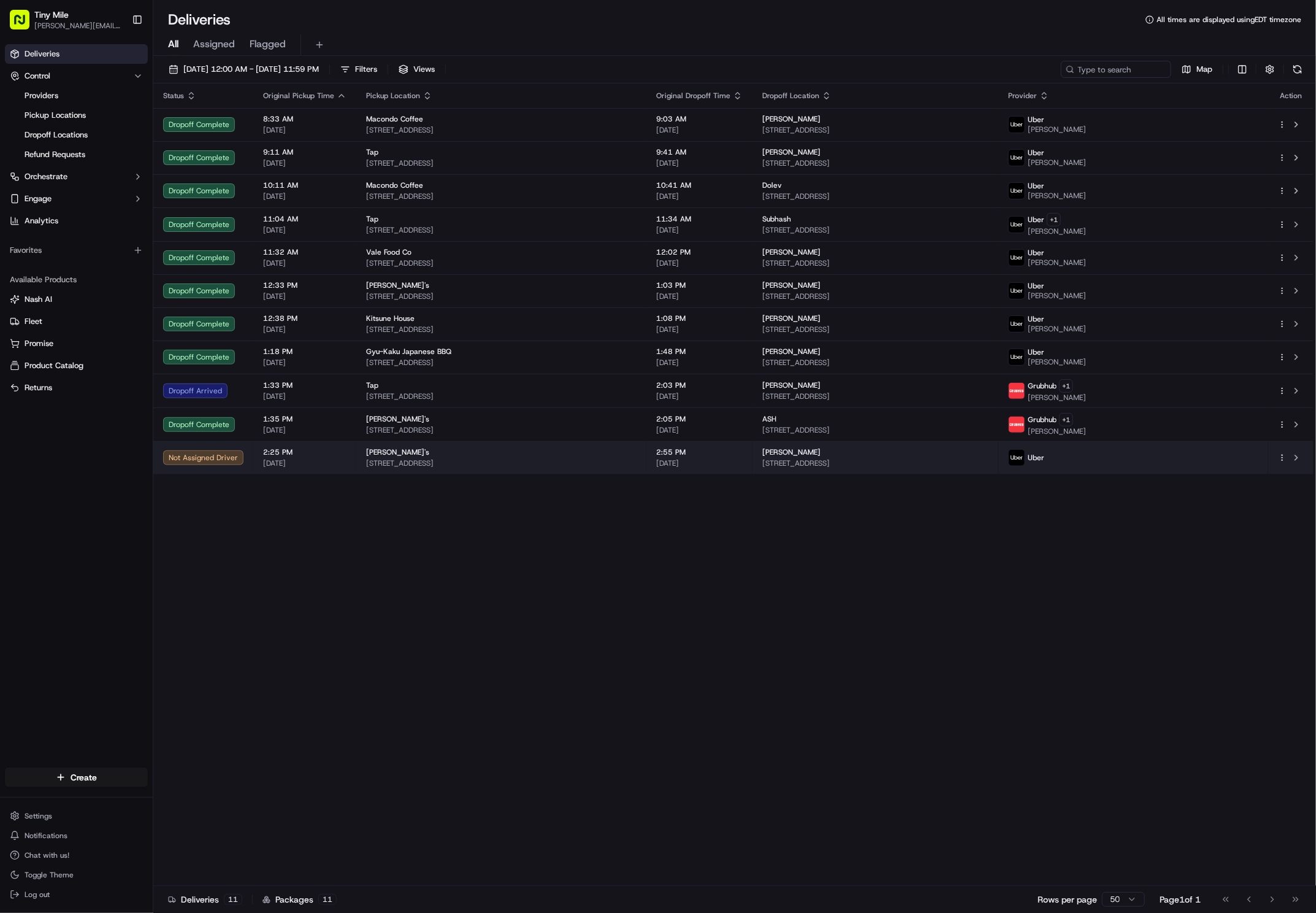
click at [881, 456] on div "Brendan Gladwin" at bounding box center [875, 452] width 227 height 10
click at [881, 466] on div "Uber + 1" at bounding box center [1133, 457] width 250 height 17
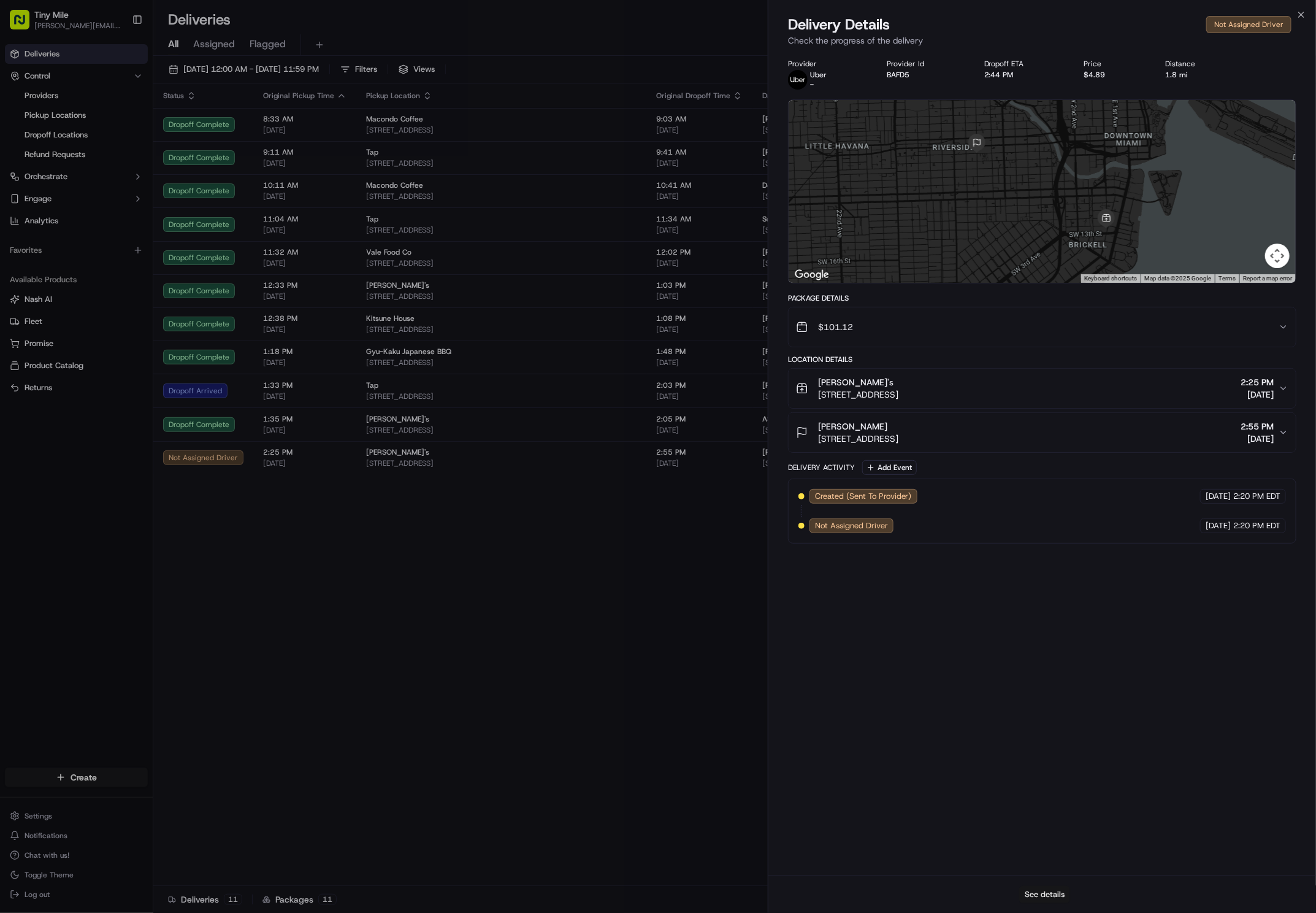
drag, startPoint x: 1077, startPoint y: 895, endPoint x: 1026, endPoint y: 900, distance: 51.2
click at [881, 895] on div "See details" at bounding box center [1042, 894] width 548 height 38
click at [881, 900] on button "See details" at bounding box center [1044, 894] width 51 height 17
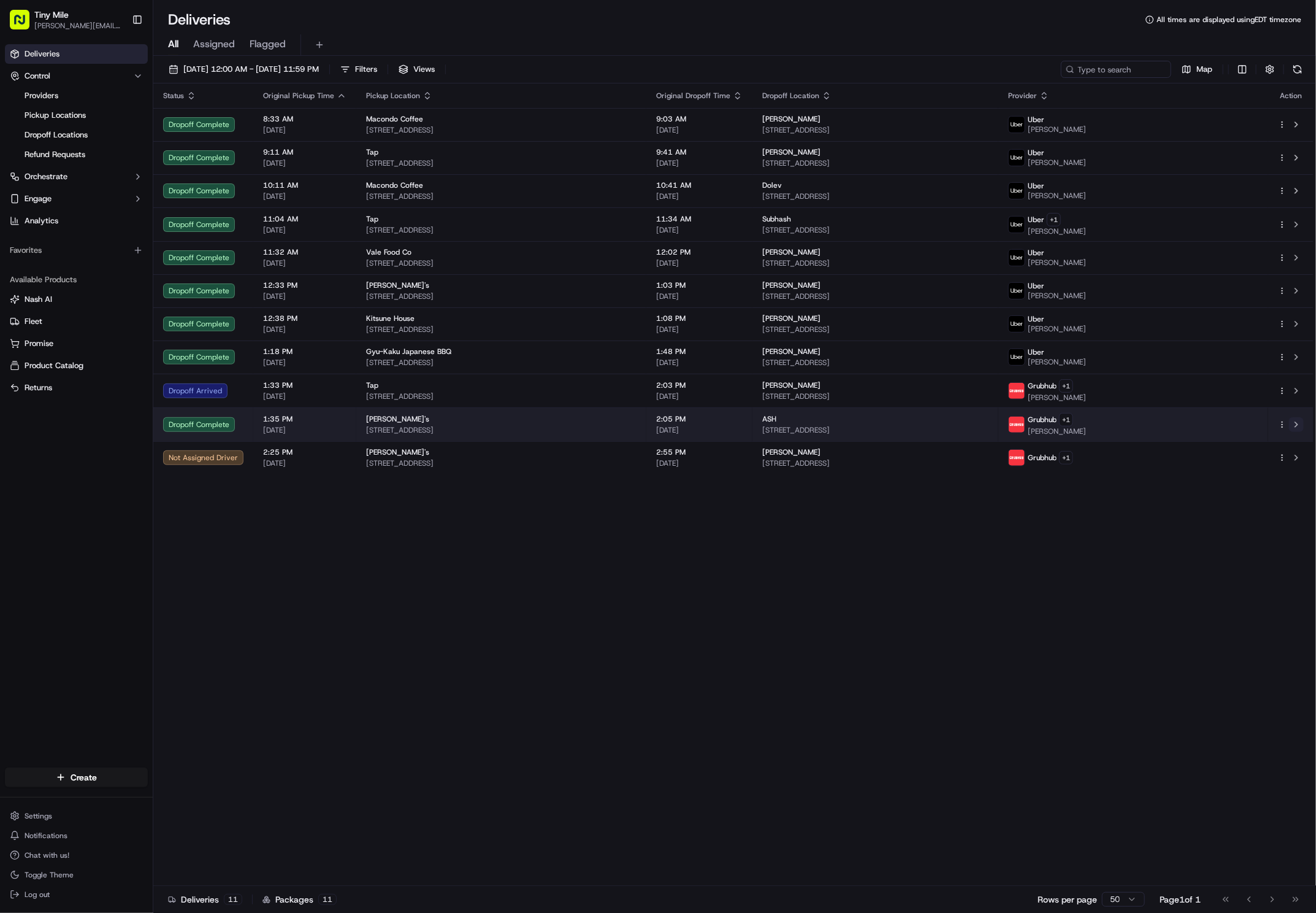
click at [881, 429] on button at bounding box center [1297, 424] width 15 height 15
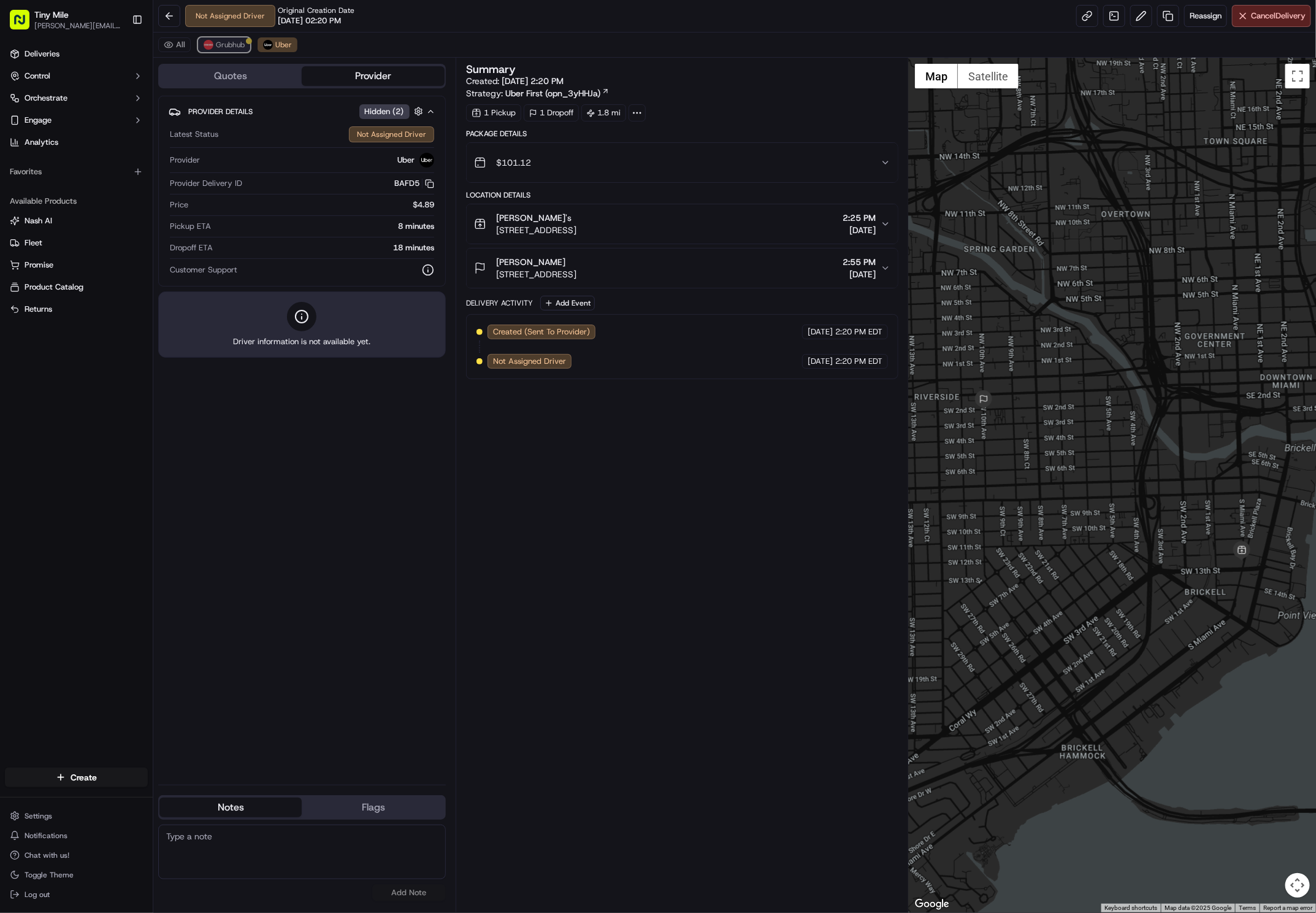
click at [223, 49] on span "Grubhub" at bounding box center [230, 44] width 29 height 10
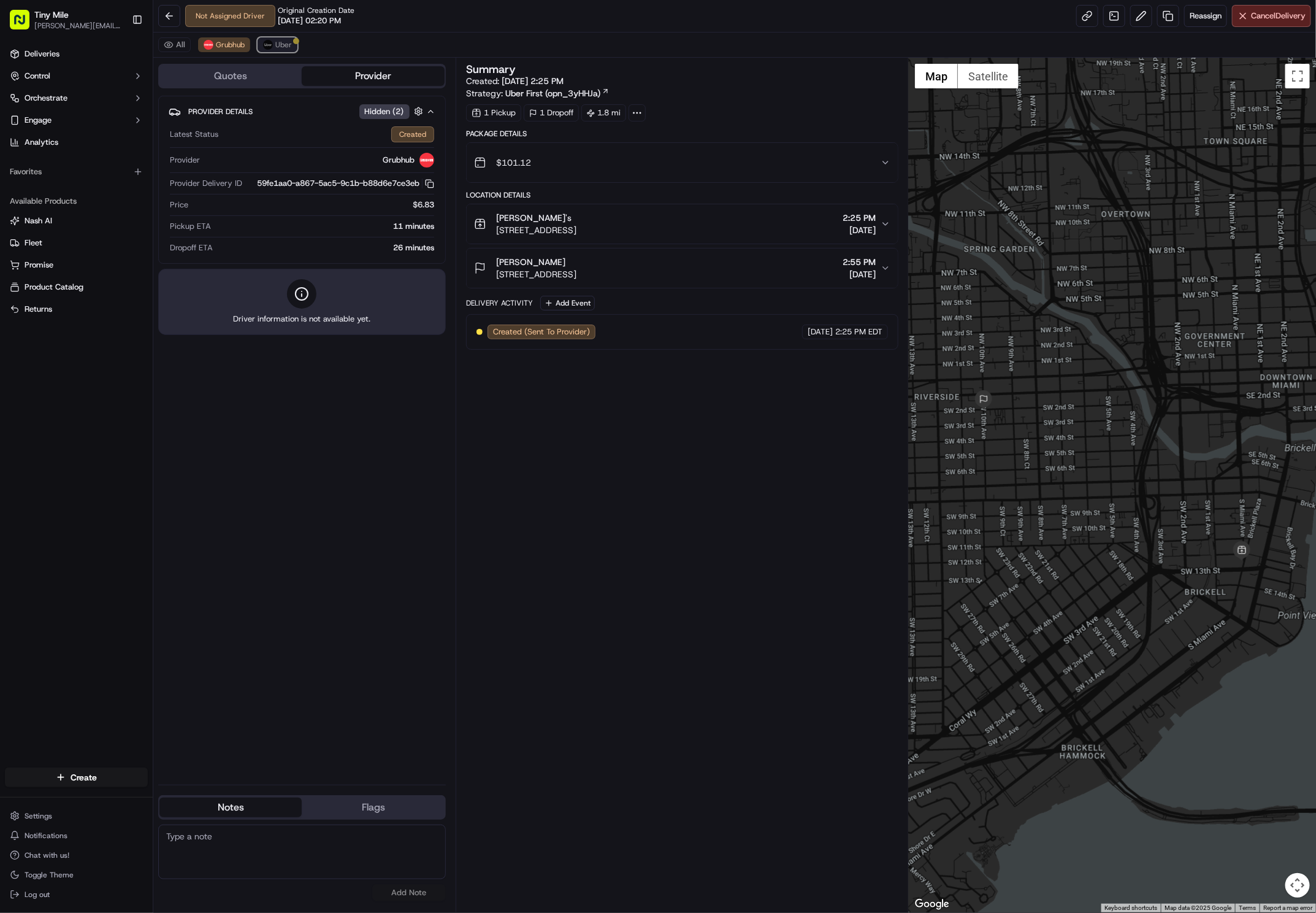
click at [278, 44] on span "Uber" at bounding box center [283, 44] width 16 height 10
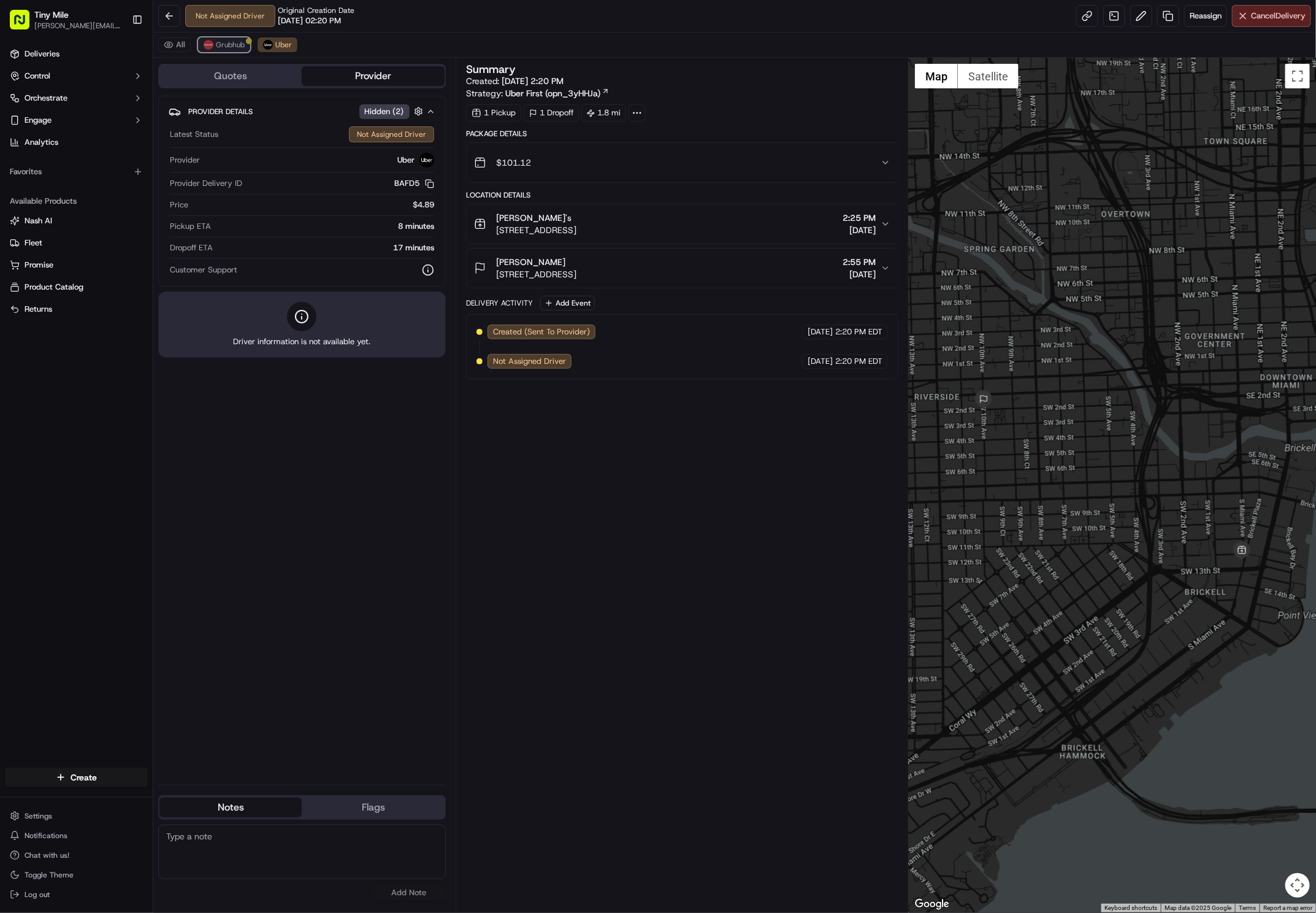
click at [239, 42] on span "Grubhub" at bounding box center [230, 44] width 29 height 10
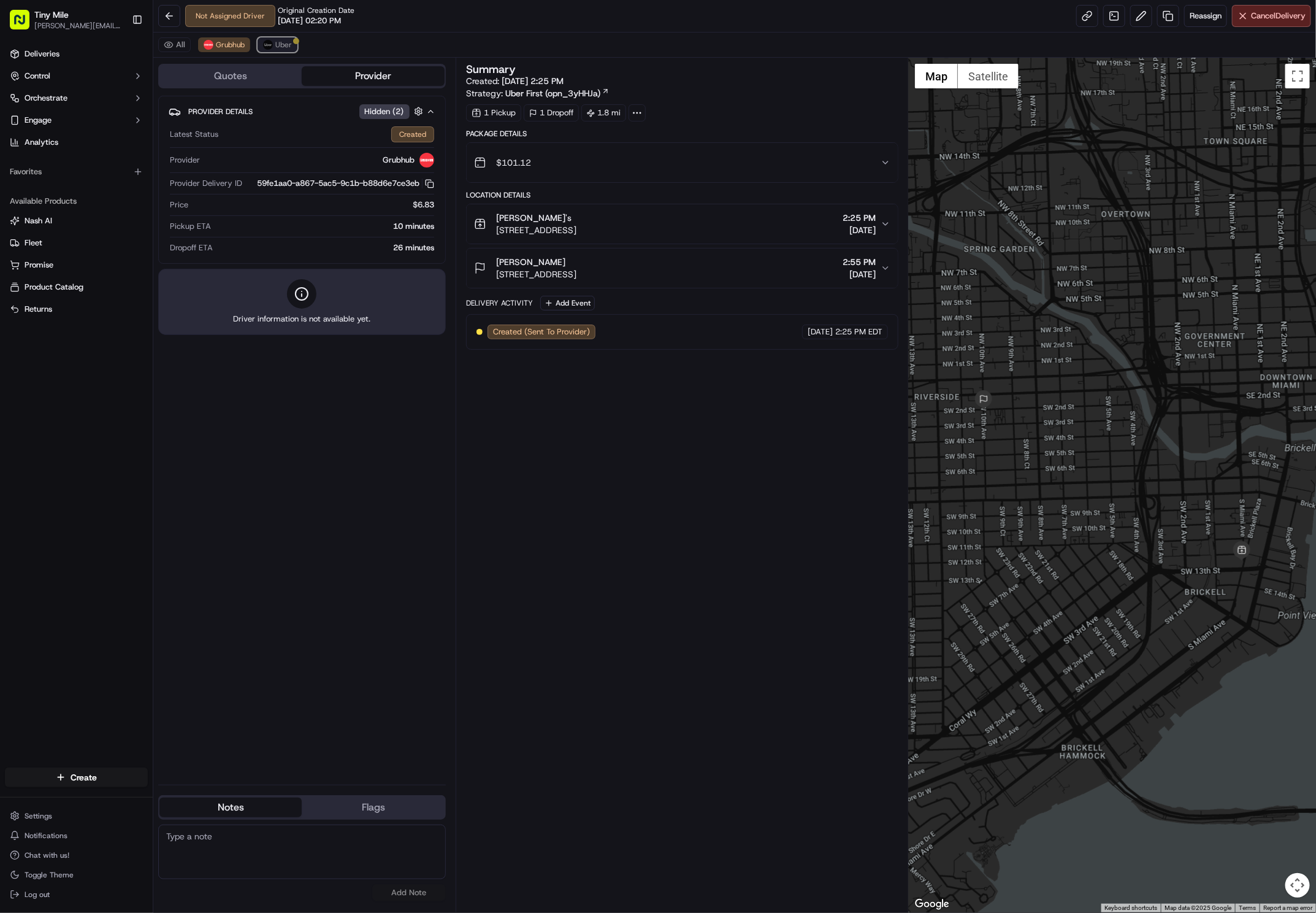
click at [280, 46] on span "Uber" at bounding box center [283, 44] width 16 height 10
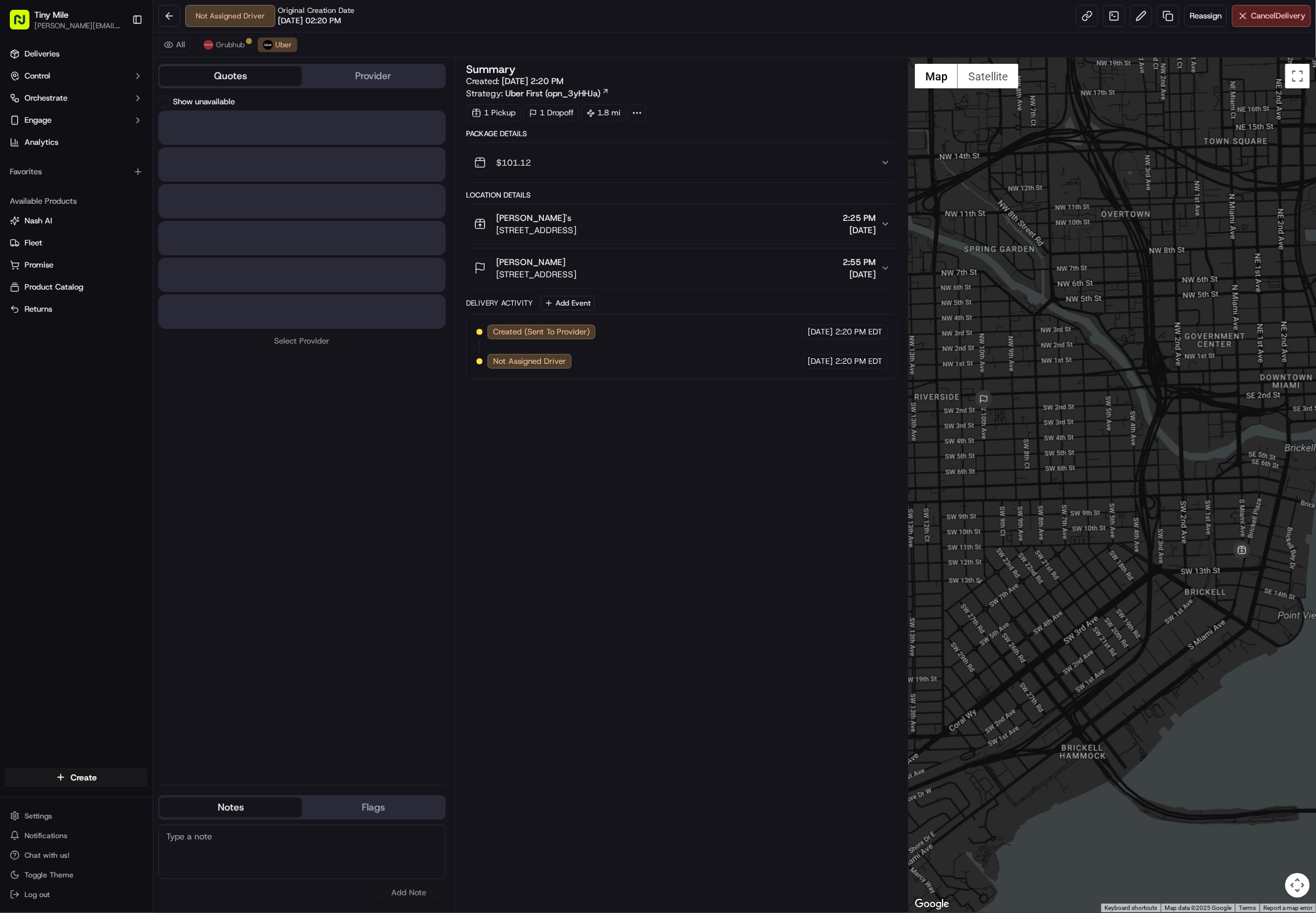
click at [241, 81] on button "Quotes" at bounding box center [230, 76] width 142 height 20
